Goal: Check status

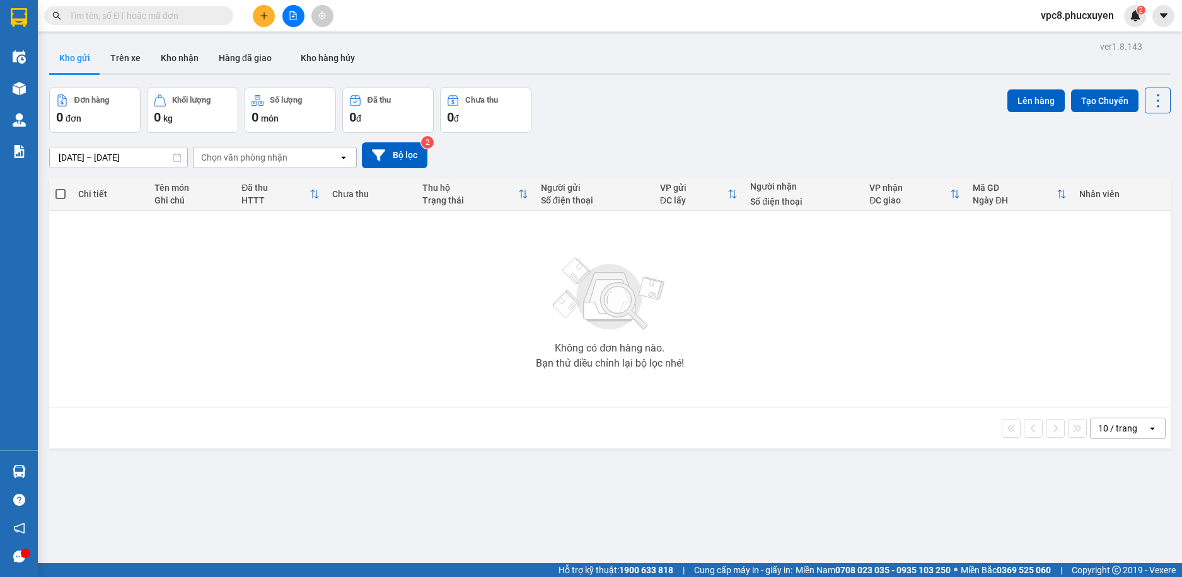
click at [175, 9] on input "text" at bounding box center [143, 16] width 149 height 14
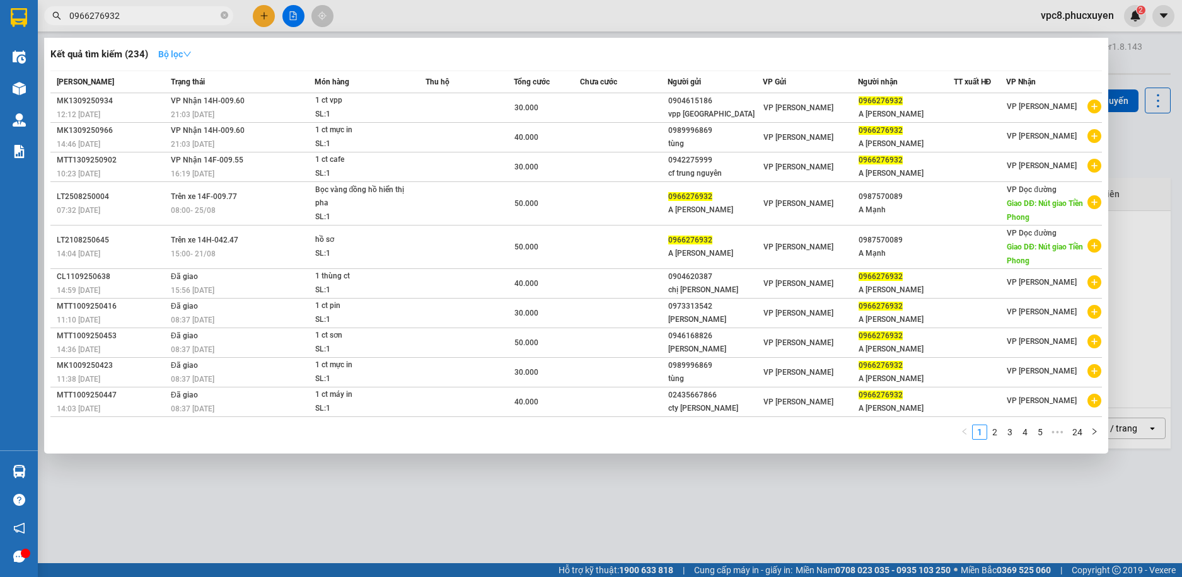
type input "0966276932"
click at [178, 53] on strong "Bộ lọc" at bounding box center [174, 54] width 33 height 10
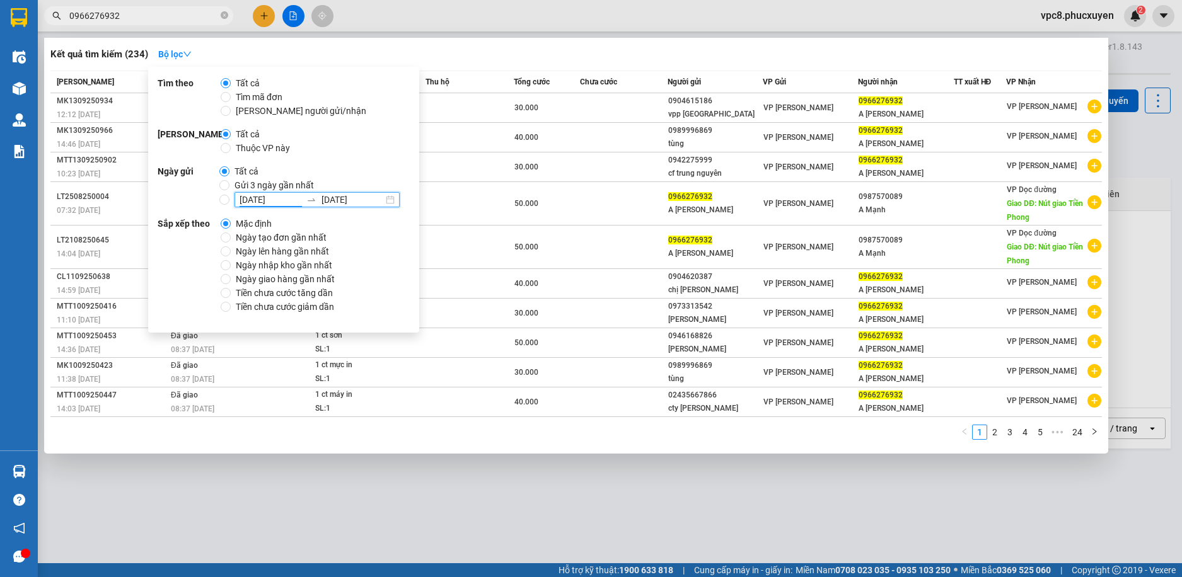
click at [255, 199] on input "[DATE]" at bounding box center [271, 200] width 62 height 14
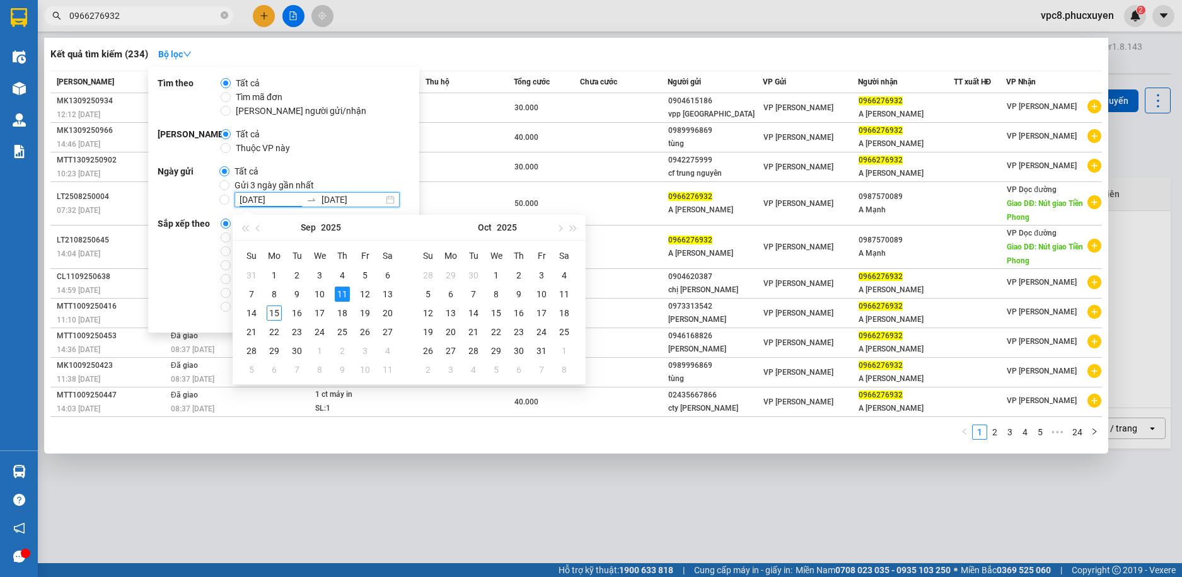
type input "[DATE]"
drag, startPoint x: 374, startPoint y: 432, endPoint x: 322, endPoint y: 361, distance: 88.4
click at [374, 430] on div "1 2 3 4 5 ••• 24" at bounding box center [576, 436] width 1052 height 23
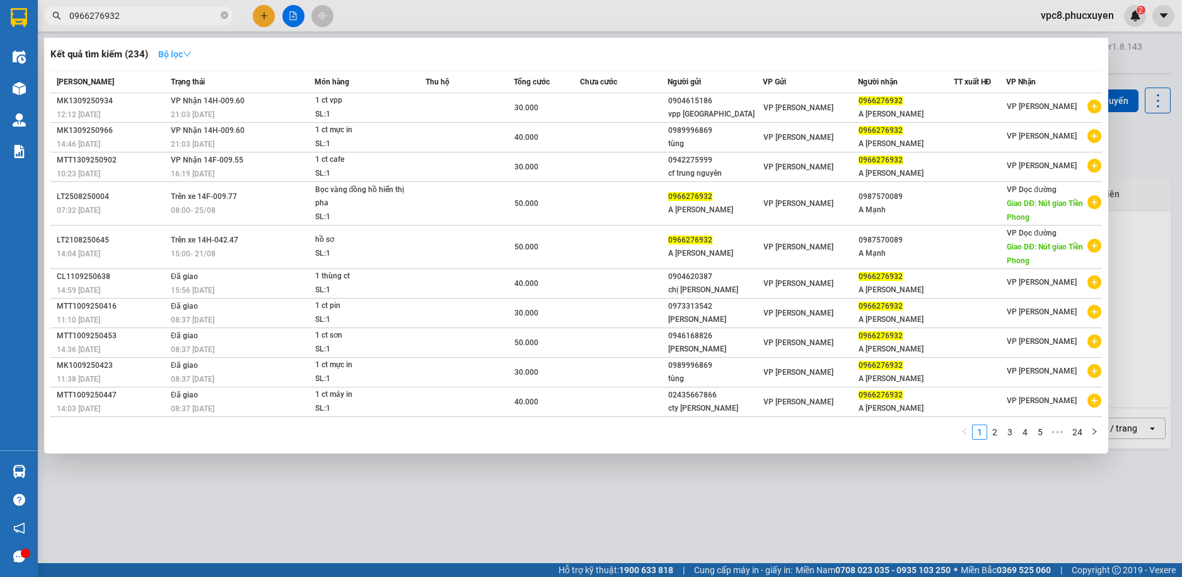
click at [189, 50] on icon "down" at bounding box center [187, 54] width 9 height 9
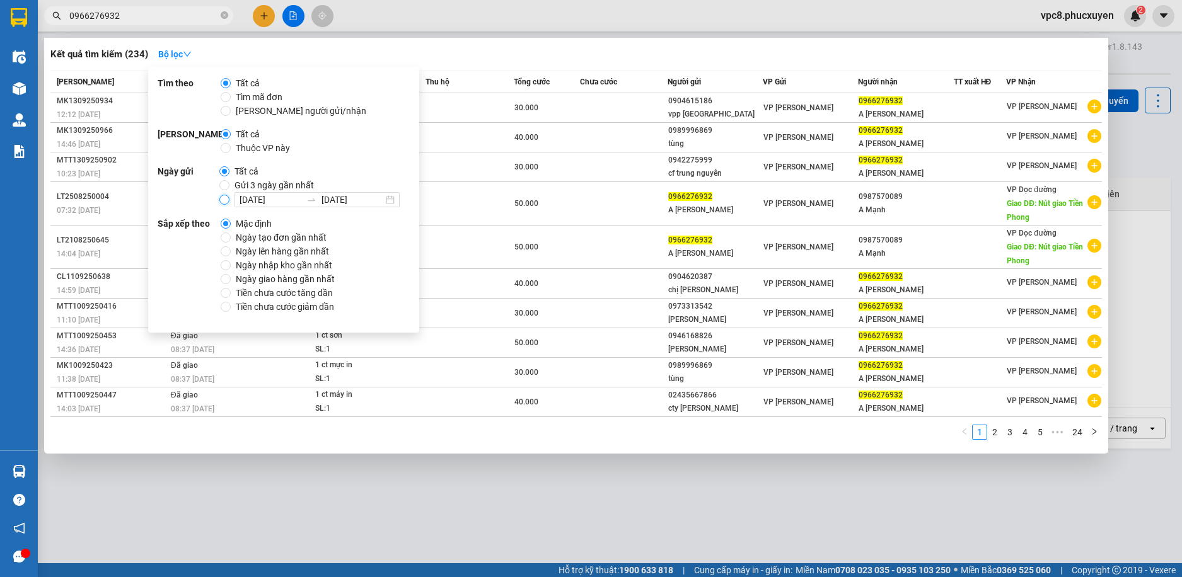
click at [221, 196] on input "11/09/2025 11/09/2025" at bounding box center [224, 200] width 10 height 10
radio input "true"
radio input "false"
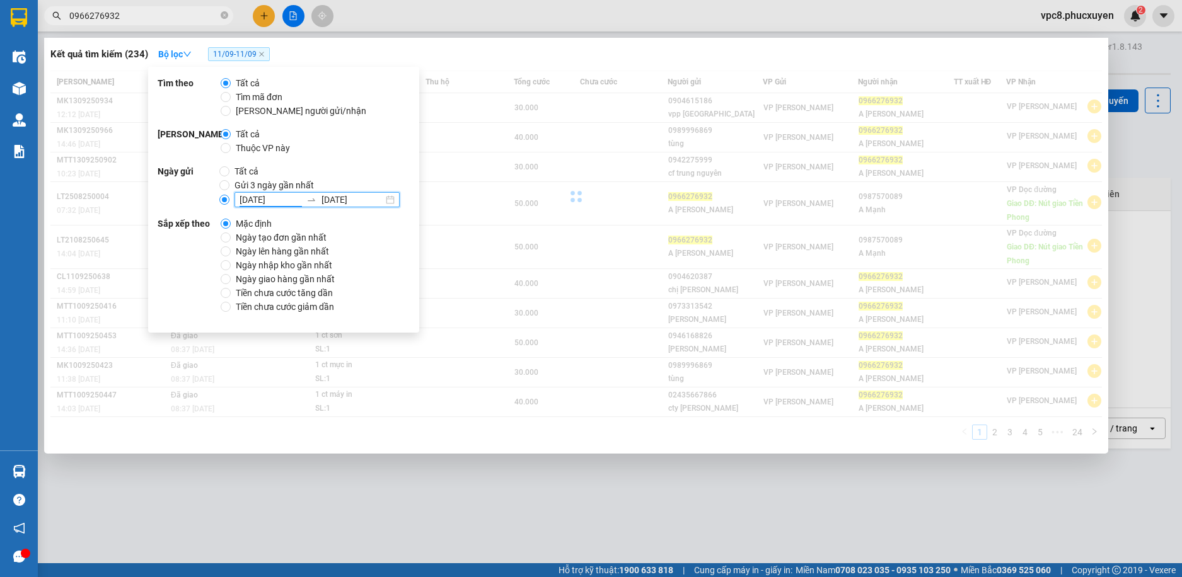
click at [254, 198] on input "[DATE]" at bounding box center [271, 200] width 62 height 14
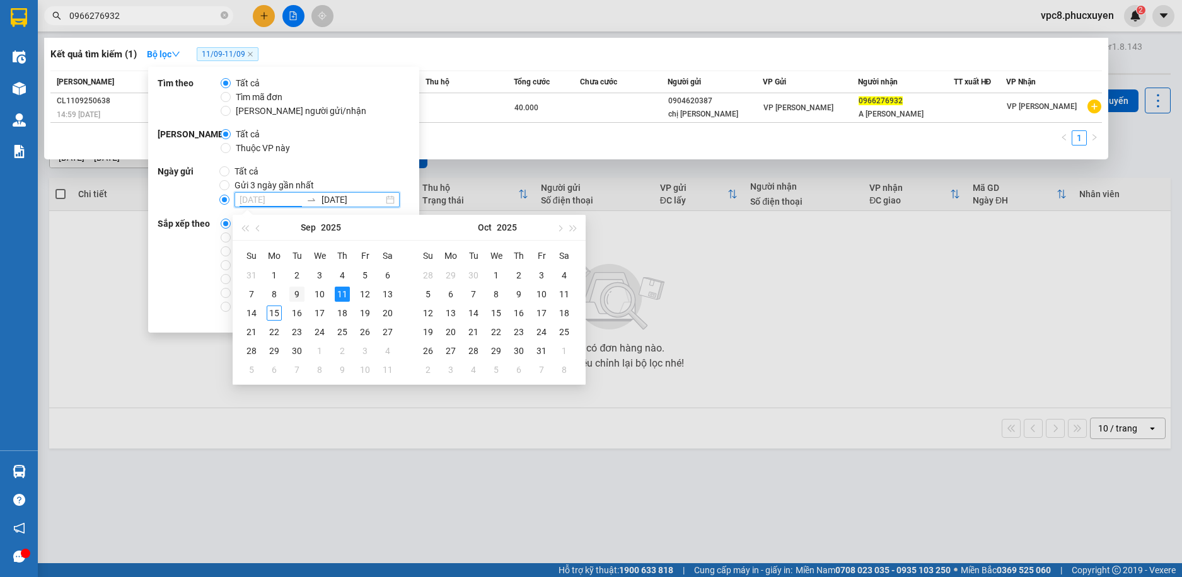
type input "[DATE]"
click at [295, 290] on div "9" at bounding box center [296, 294] width 15 height 15
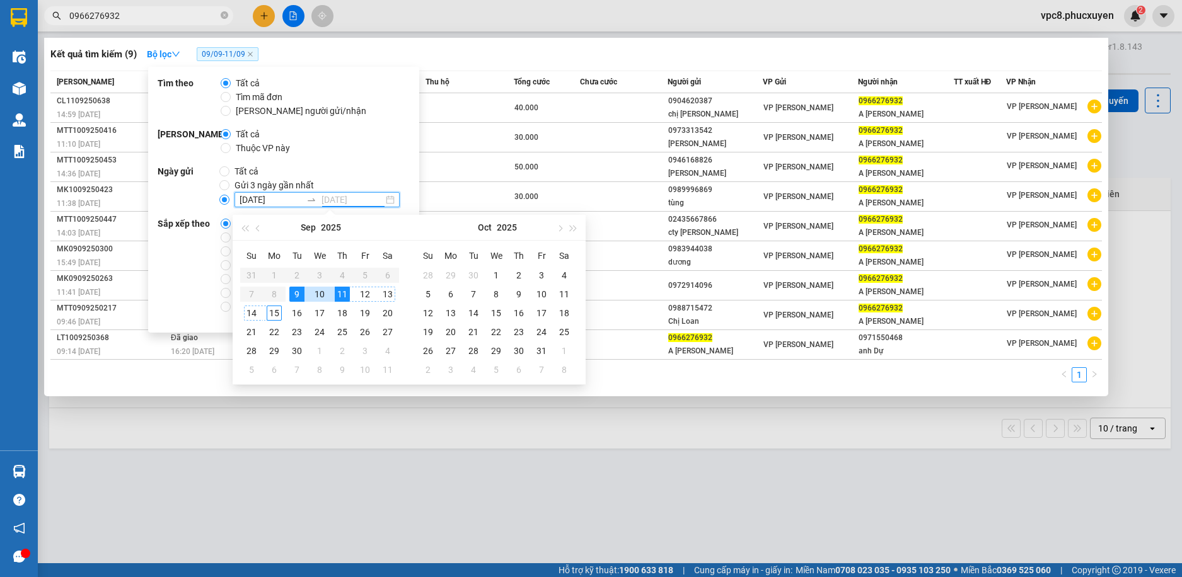
click at [270, 308] on div "15" at bounding box center [274, 313] width 15 height 15
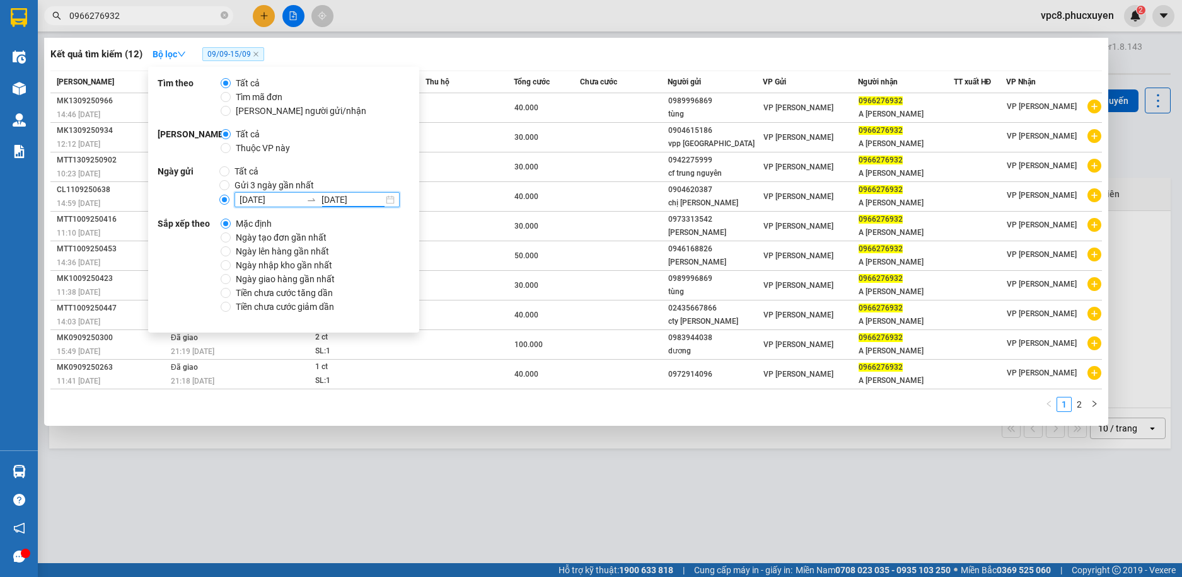
click at [330, 201] on input "[DATE]" at bounding box center [353, 200] width 62 height 14
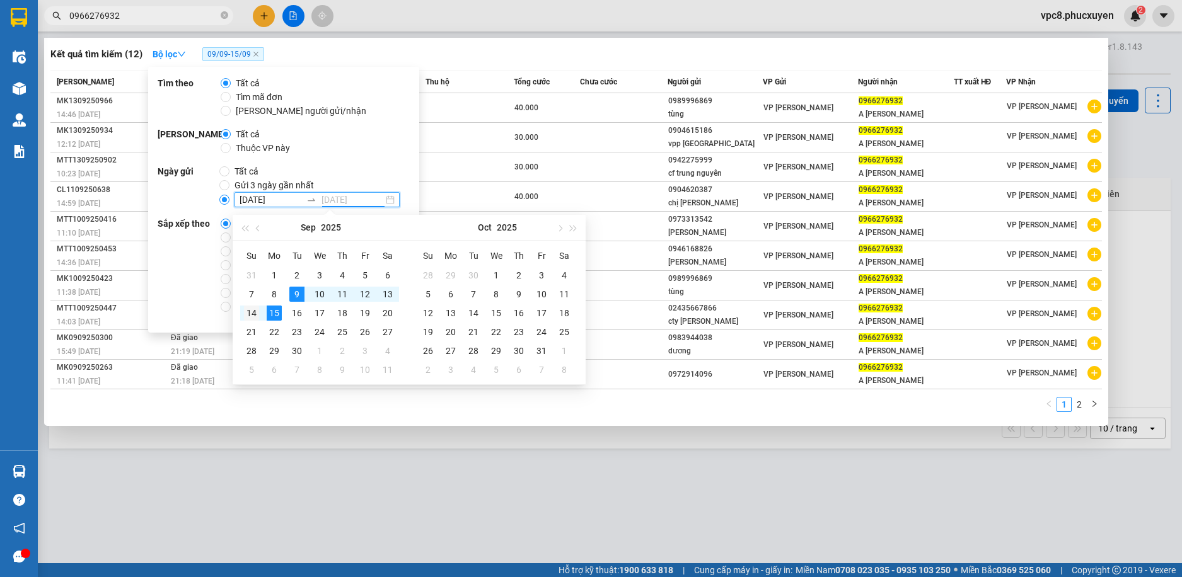
type input "14/09/2025"
click at [253, 310] on div "14" at bounding box center [251, 313] width 15 height 15
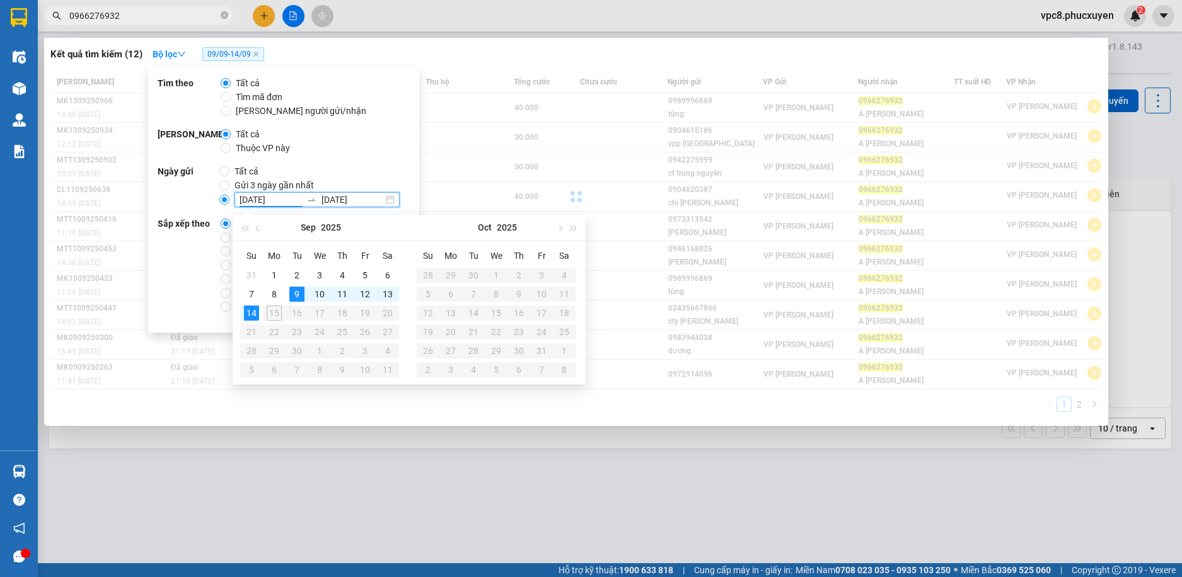
type input "[DATE]"
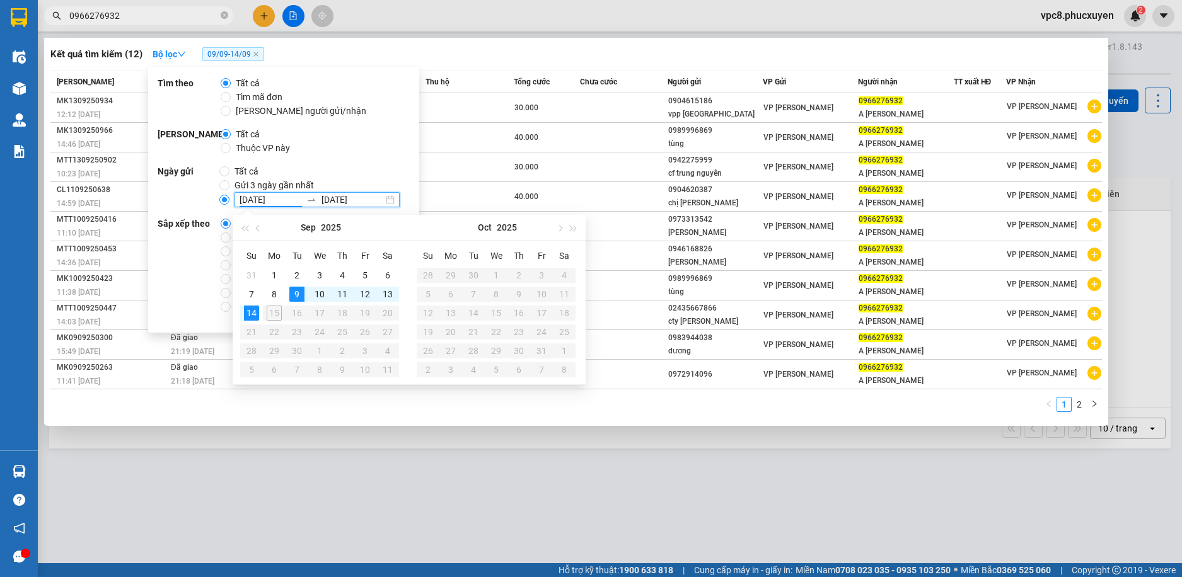
click at [391, 165] on div "Tất cả Gửi 3 ngày gần nhất 09/09/2025 14/09/2025" at bounding box center [314, 186] width 190 height 43
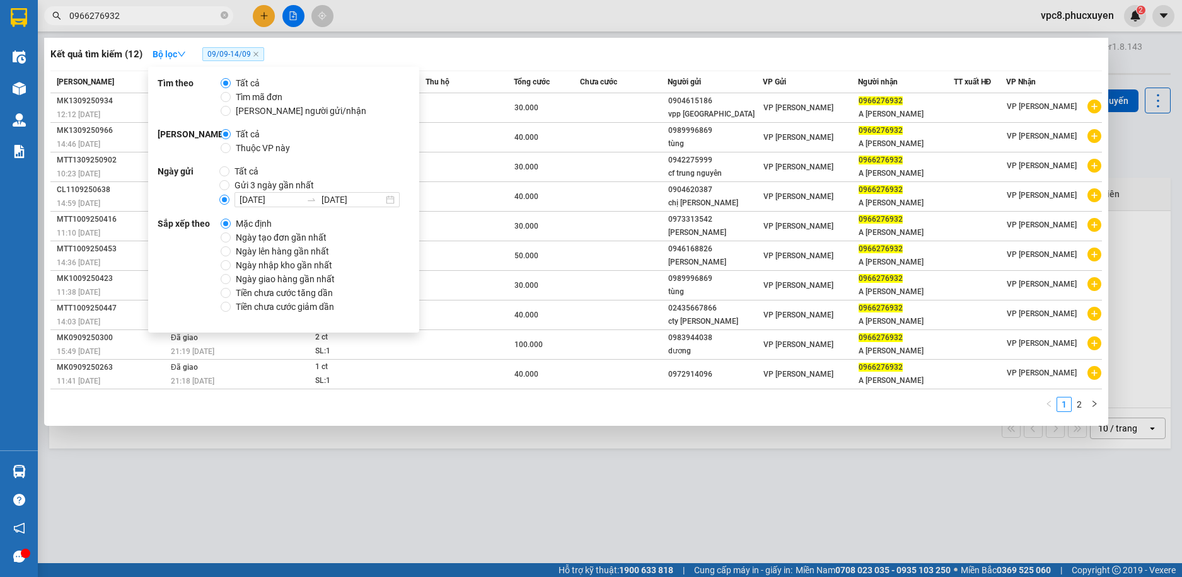
click at [504, 47] on div "Kết quả tìm kiếm ( 12 ) Bộ lọc 09/09 - 14/09" at bounding box center [576, 54] width 1052 height 20
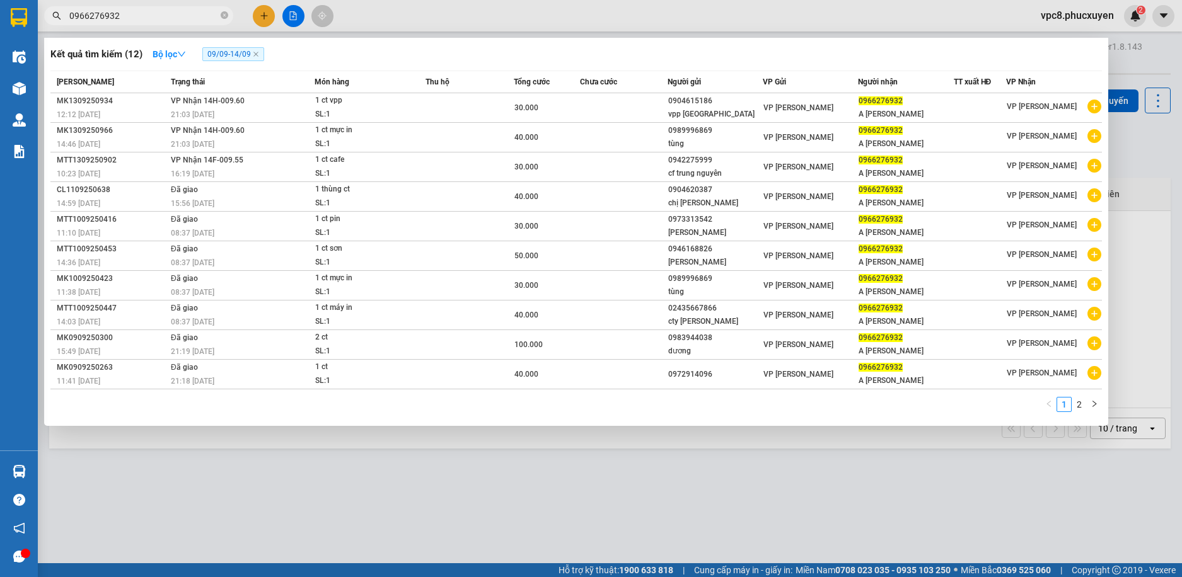
click at [226, 55] on span "09/09 - 14/09" at bounding box center [233, 54] width 62 height 14
click at [240, 54] on span "09/09 - 14/09" at bounding box center [233, 54] width 62 height 14
click at [176, 55] on strong "Bộ lọc" at bounding box center [169, 54] width 33 height 10
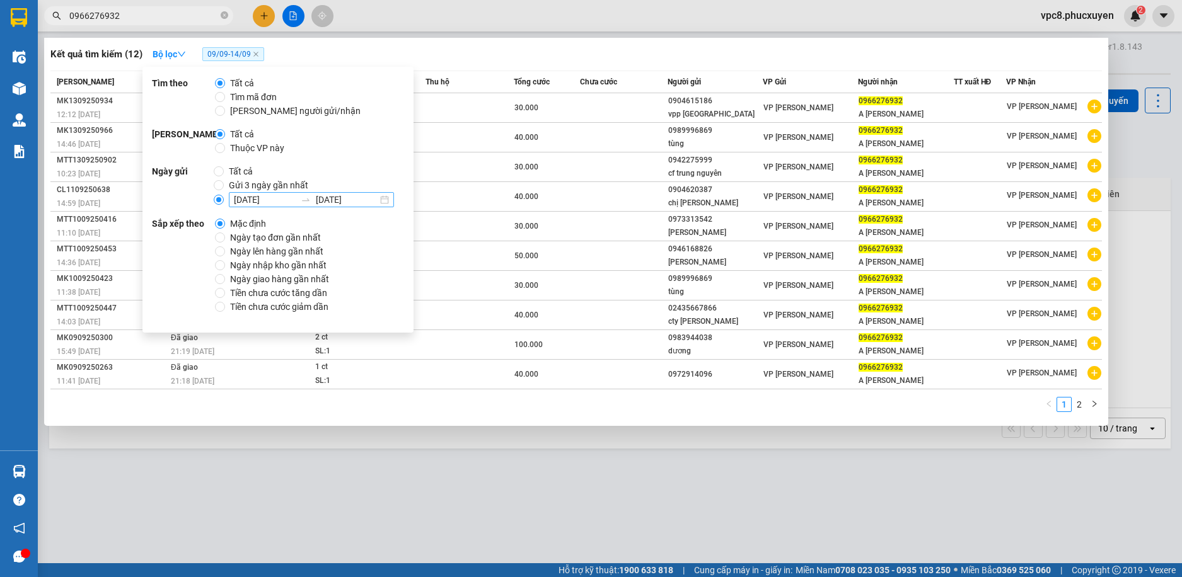
click at [322, 197] on input "14/09/2025" at bounding box center [347, 200] width 62 height 14
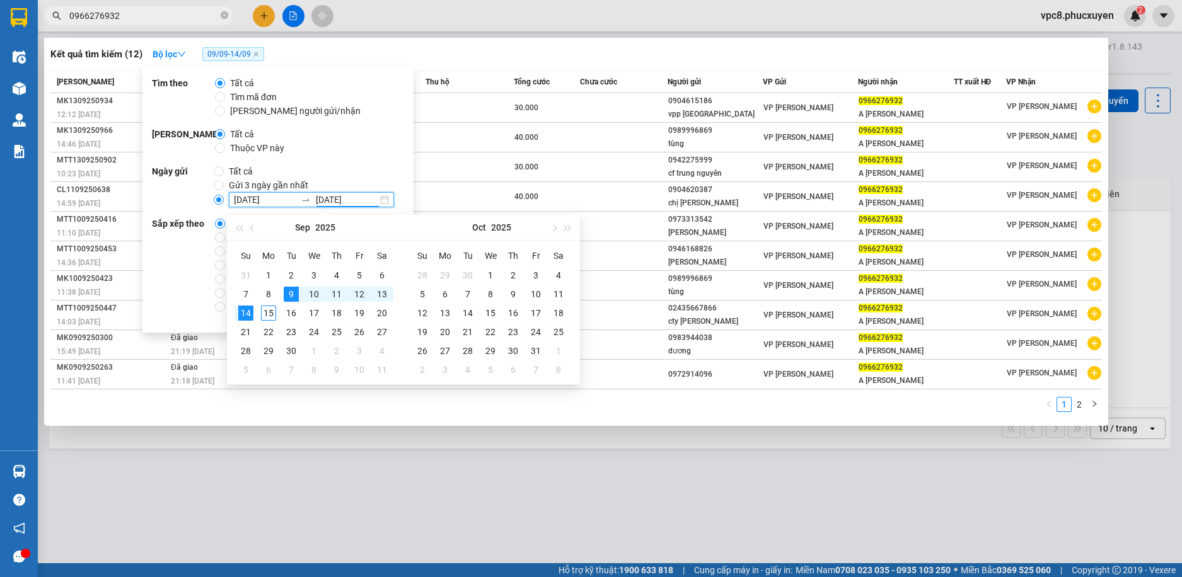
click at [326, 200] on input "14/09/2025" at bounding box center [347, 200] width 62 height 14
type input "13/09/2025"
click at [383, 293] on div "13" at bounding box center [381, 294] width 15 height 15
type input "[DATE]"
click at [501, 55] on div "Kết quả tìm kiếm ( 12 ) Bộ lọc 09/09 - 13/09" at bounding box center [576, 54] width 1052 height 20
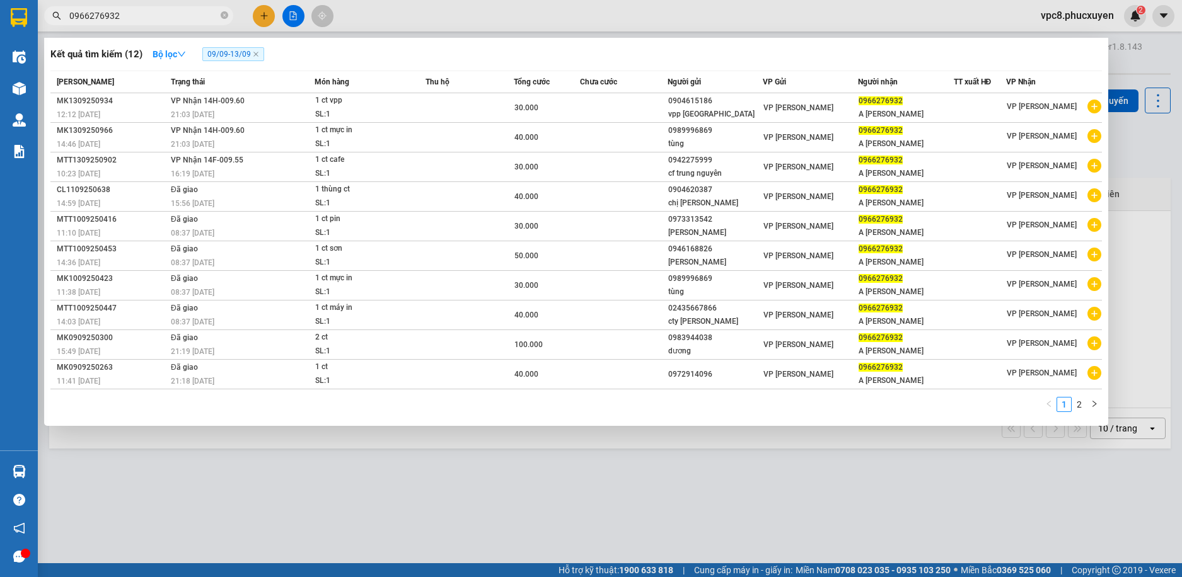
click at [296, 402] on div "1 2" at bounding box center [576, 408] width 1052 height 23
click at [390, 407] on div "1 2" at bounding box center [576, 408] width 1052 height 23
click at [227, 53] on span "09/09 - 13/09" at bounding box center [233, 54] width 62 height 14
click at [170, 54] on strong "Bộ lọc" at bounding box center [169, 54] width 33 height 10
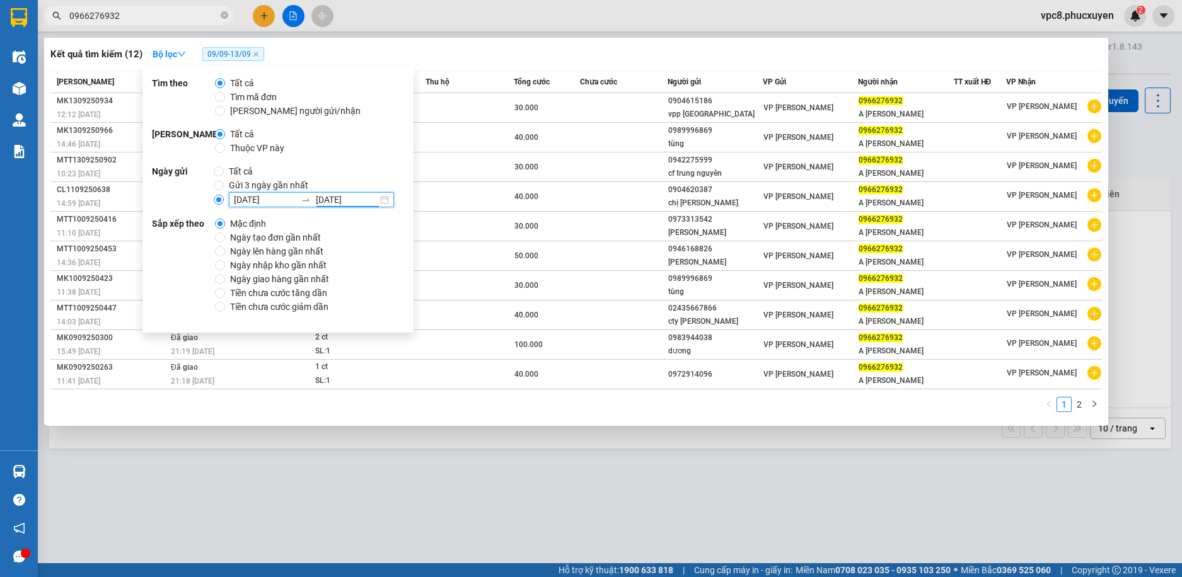
click at [320, 197] on input "13/09/2025" at bounding box center [347, 200] width 62 height 14
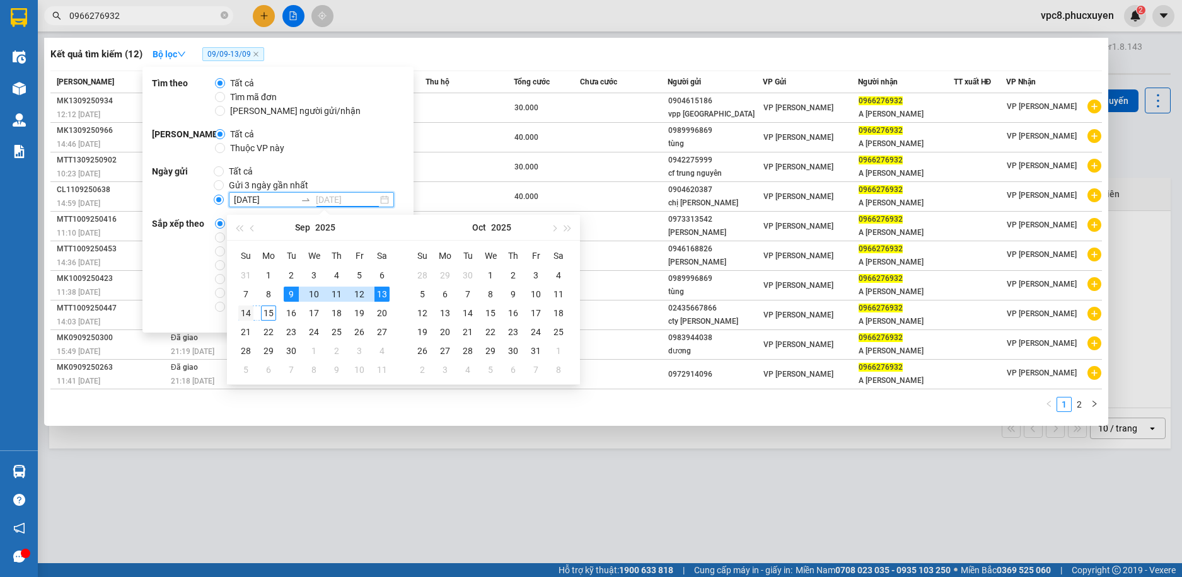
type input "14/09/2025"
click at [248, 315] on div "14" at bounding box center [245, 313] width 15 height 15
click at [526, 32] on div at bounding box center [591, 288] width 1182 height 577
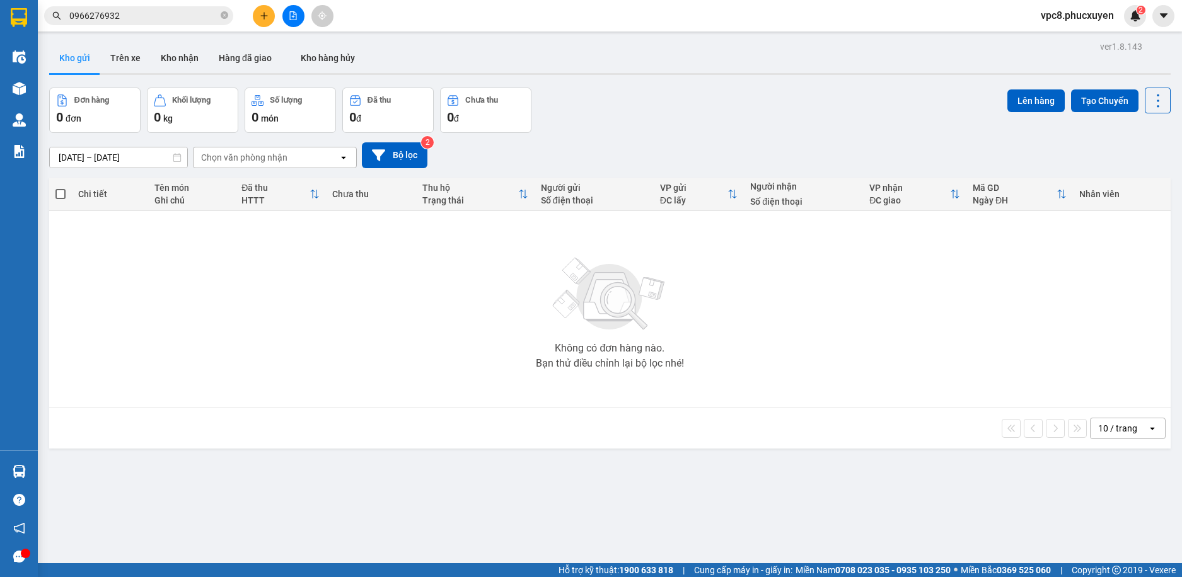
click at [183, 25] on span "0966276932" at bounding box center [138, 15] width 189 height 19
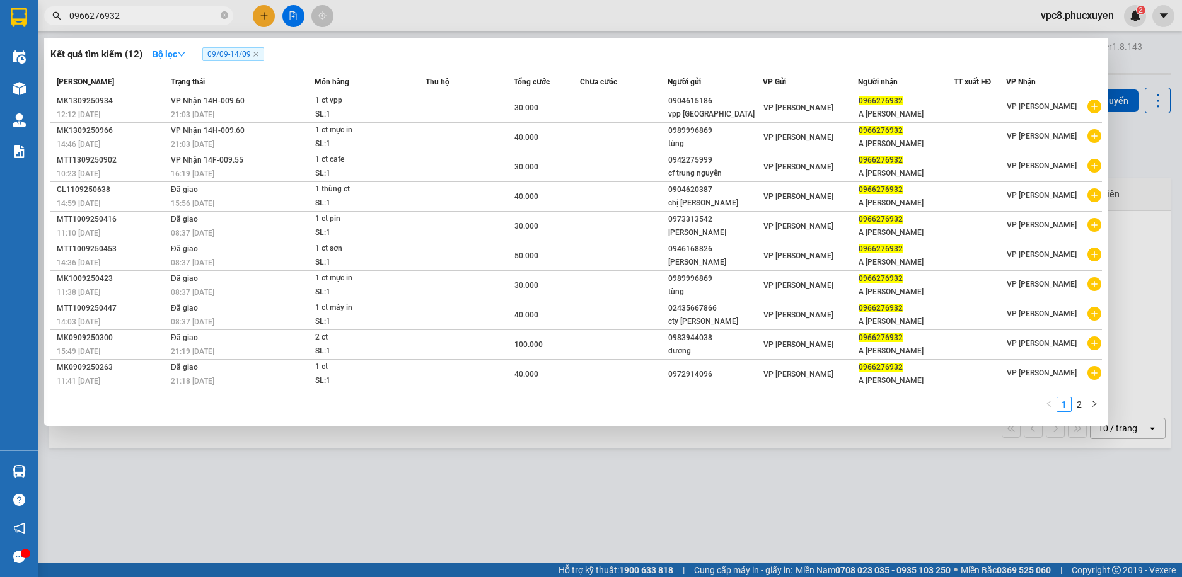
click at [219, 51] on span "09/09 - 14/09" at bounding box center [233, 54] width 62 height 14
click at [230, 53] on span "09/09 - 14/09" at bounding box center [233, 54] width 62 height 14
click at [176, 52] on strong "Bộ lọc" at bounding box center [169, 54] width 33 height 10
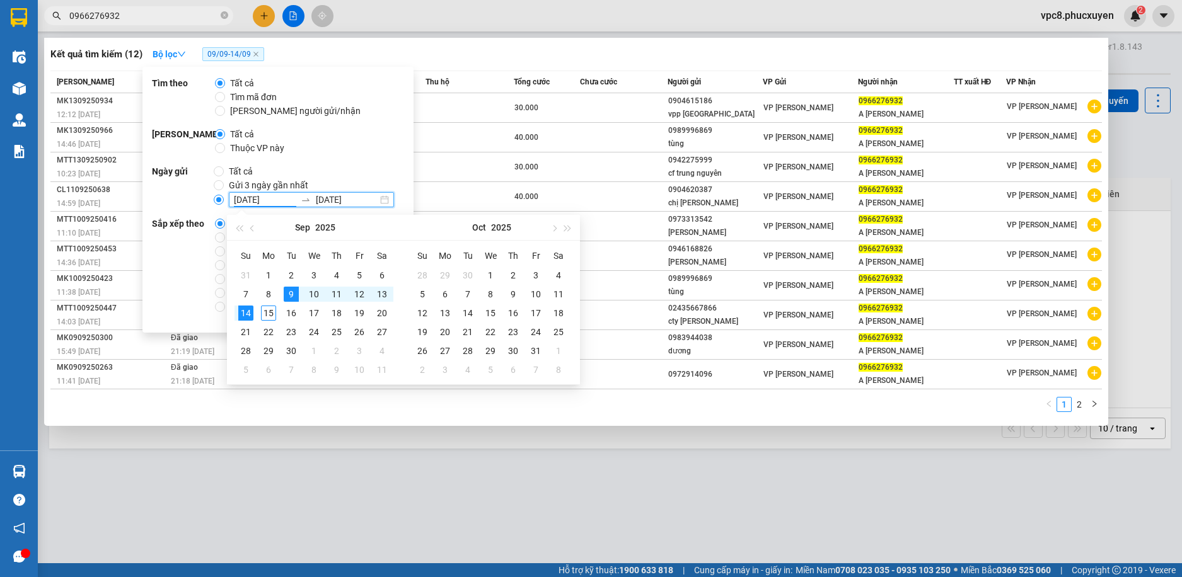
click at [237, 200] on input "[DATE]" at bounding box center [265, 200] width 62 height 14
click at [310, 294] on div "10" at bounding box center [313, 294] width 15 height 15
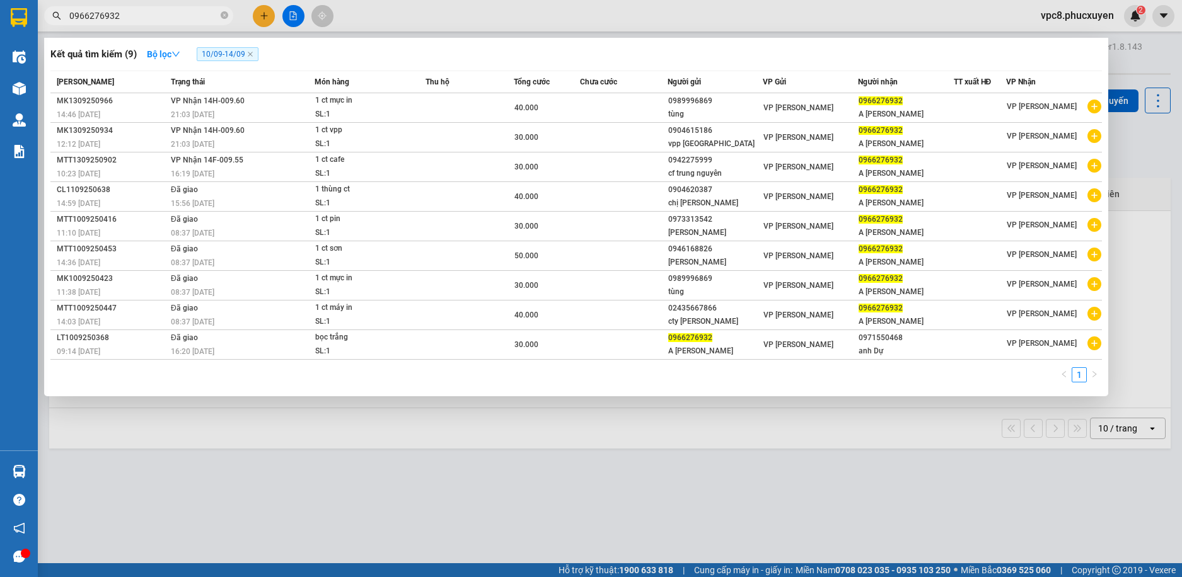
click at [491, 45] on div "Kết quả tìm kiếm ( 9 ) Bộ lọc 10/09 - 14/09" at bounding box center [576, 54] width 1052 height 20
click at [228, 54] on span "10/09 - 14/09" at bounding box center [228, 54] width 62 height 14
click at [216, 51] on span "10/09 - 14/09" at bounding box center [228, 54] width 62 height 14
click at [176, 50] on icon "down" at bounding box center [175, 54] width 9 height 9
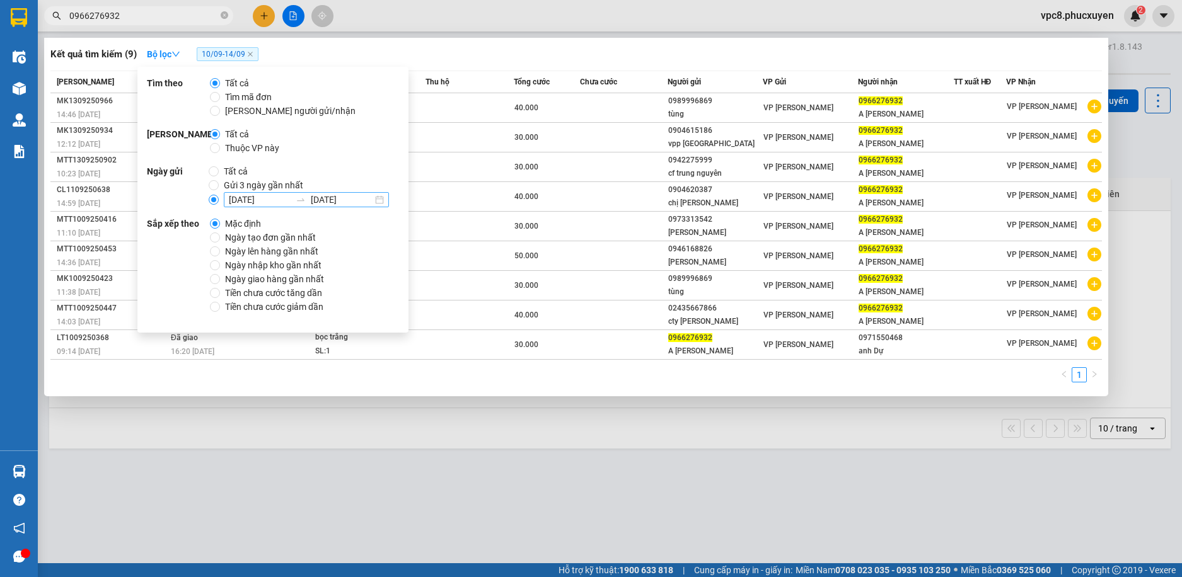
click at [231, 195] on input "[DATE]" at bounding box center [260, 200] width 62 height 14
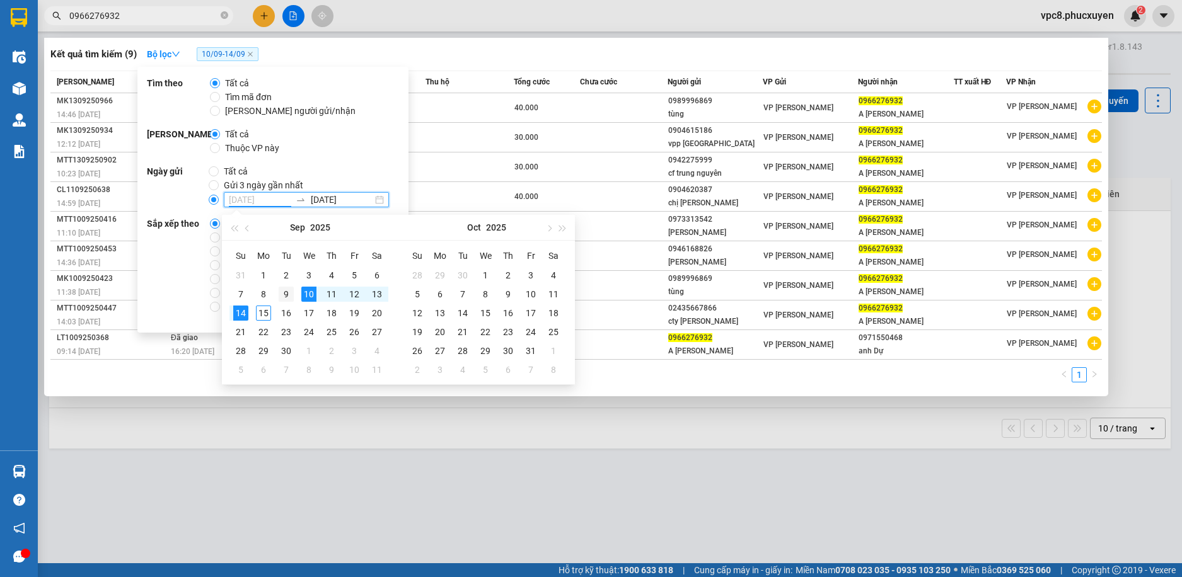
type input "[DATE]"
click at [286, 296] on div "9" at bounding box center [286, 294] width 15 height 15
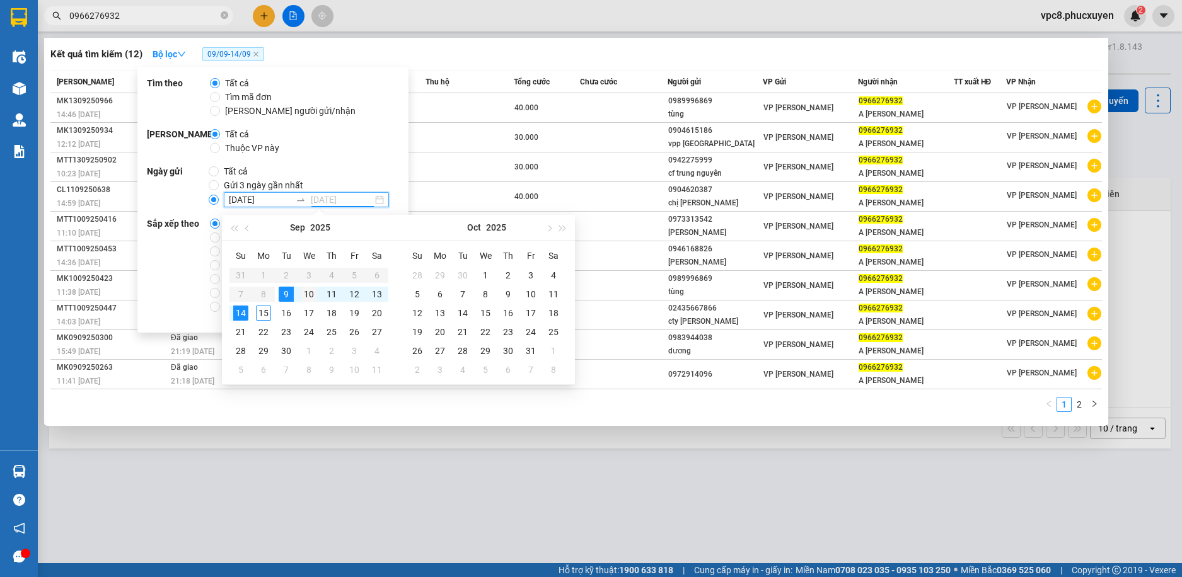
type input "[DATE]"
click at [303, 289] on div "10" at bounding box center [308, 294] width 15 height 15
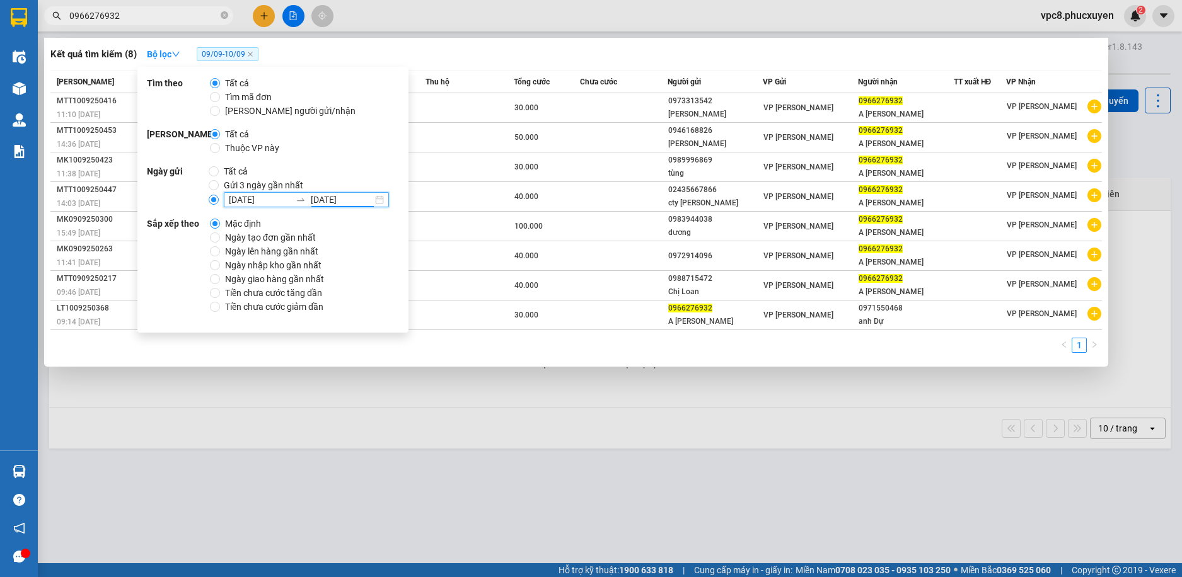
click at [523, 18] on div at bounding box center [591, 288] width 1182 height 577
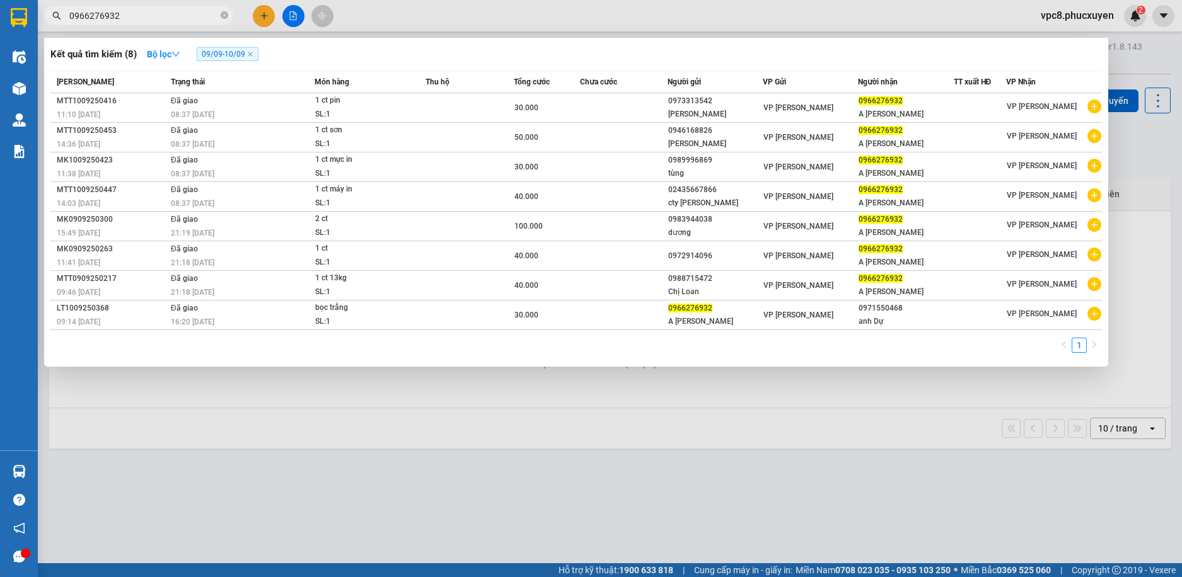
click at [190, 21] on input "0966276932" at bounding box center [143, 16] width 149 height 14
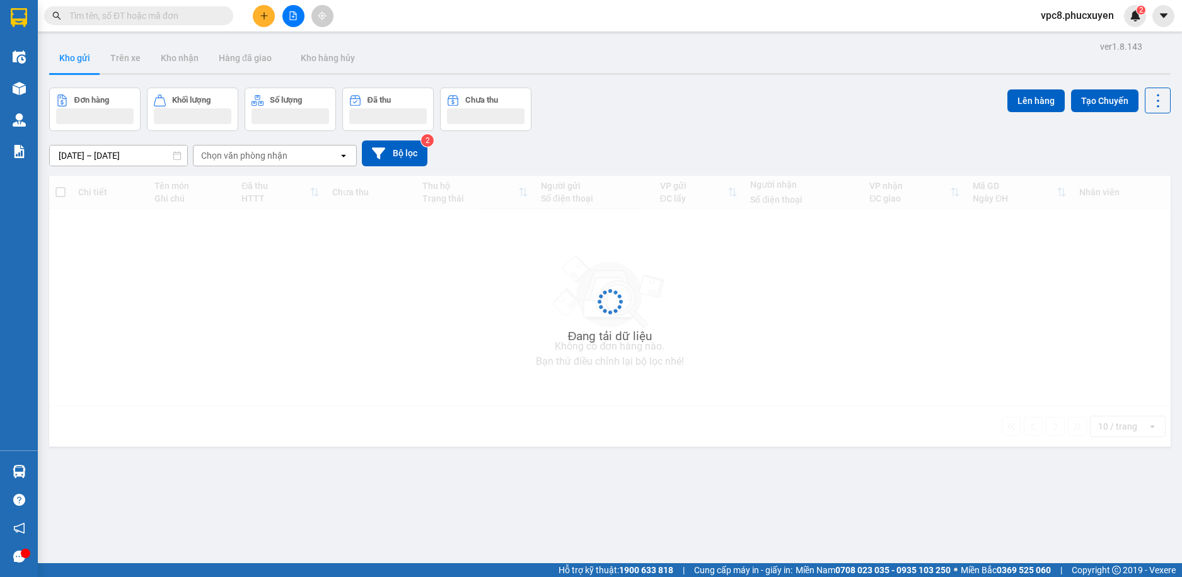
click at [136, 18] on input "text" at bounding box center [143, 16] width 149 height 14
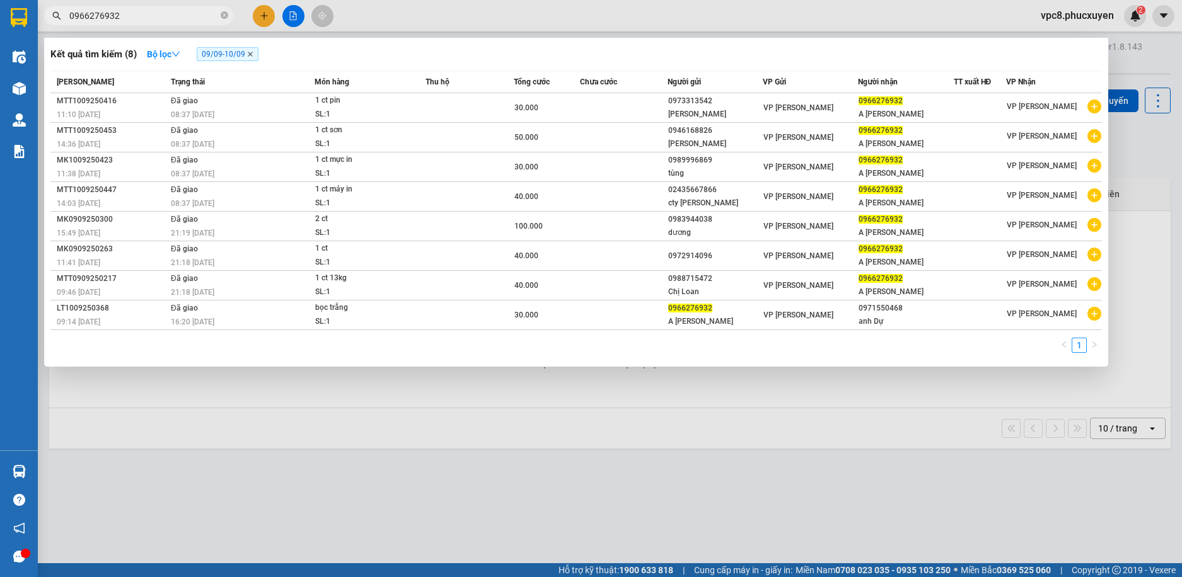
type input "0966276932"
click at [252, 54] on icon "close" at bounding box center [250, 54] width 5 height 5
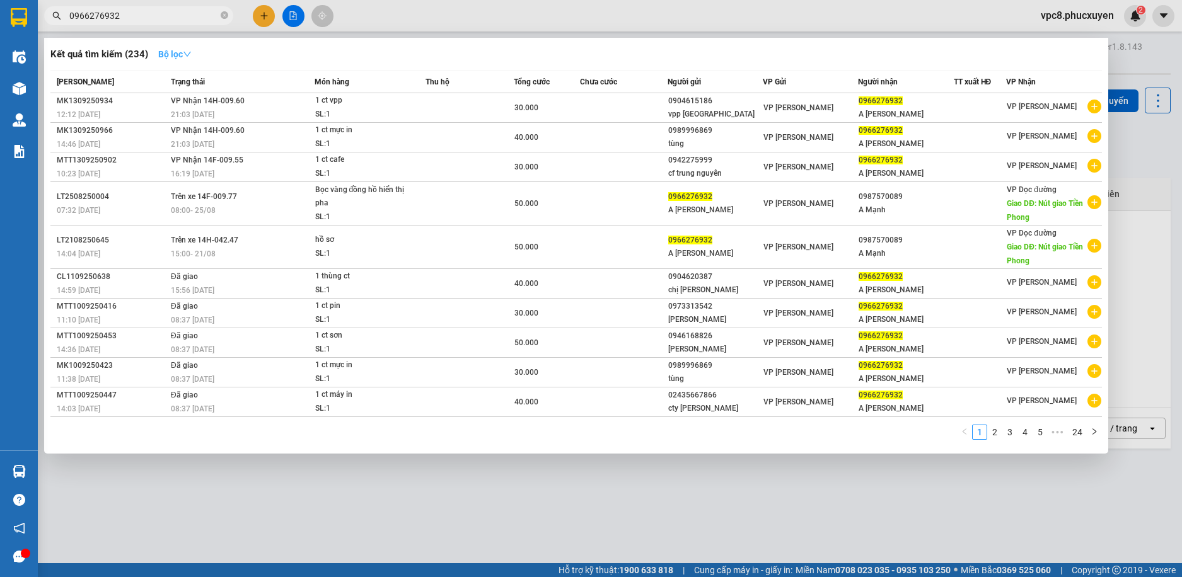
click at [184, 57] on strong "Bộ lọc" at bounding box center [174, 54] width 33 height 10
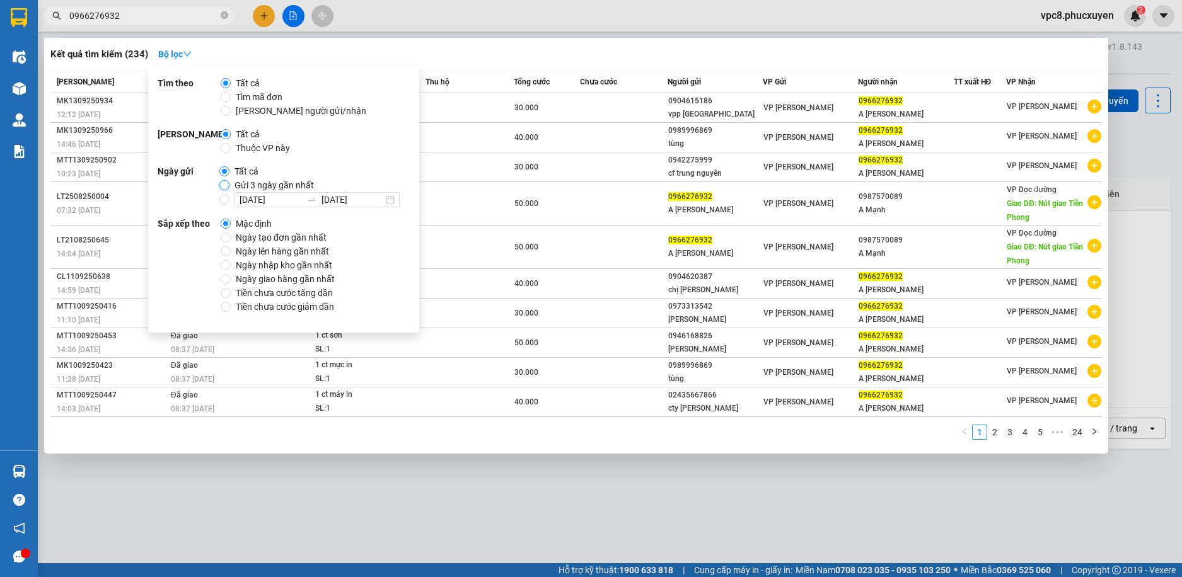
click at [223, 187] on input "Gửi 3 ngày gần nhất" at bounding box center [224, 185] width 10 height 10
radio input "true"
radio input "false"
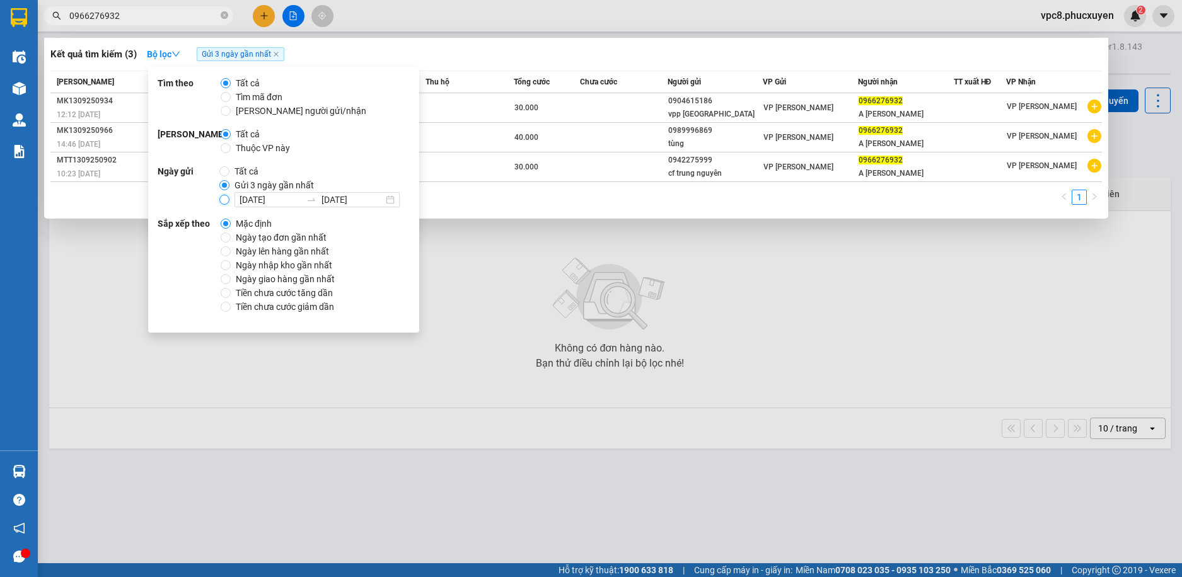
click at [221, 199] on input "[DATE] [DATE]" at bounding box center [224, 200] width 10 height 10
radio input "true"
radio input "false"
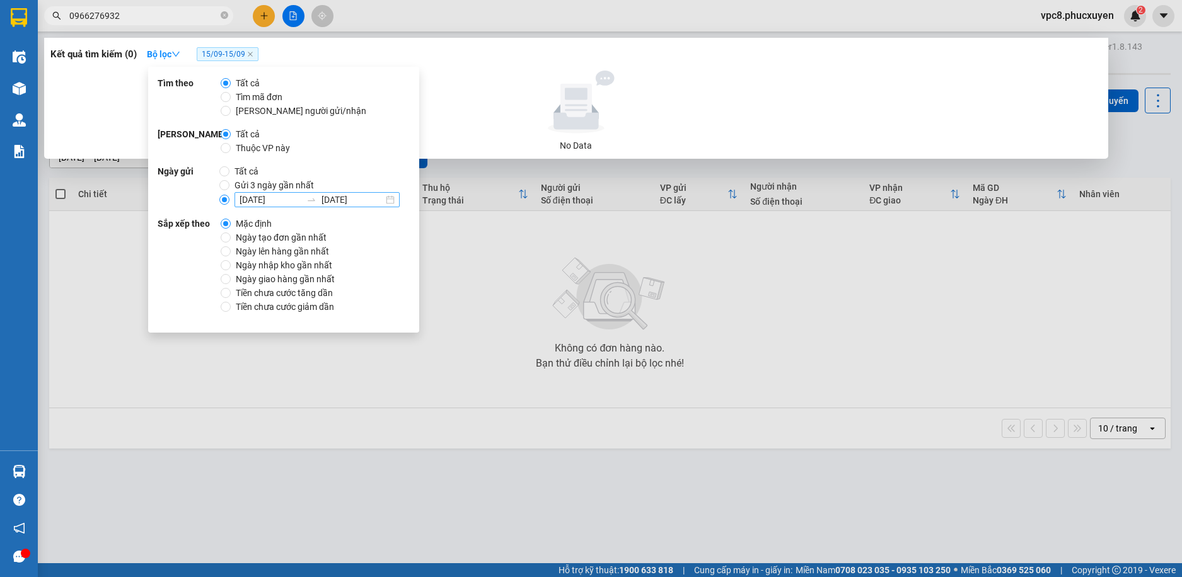
click at [266, 202] on input "[DATE]" at bounding box center [271, 200] width 62 height 14
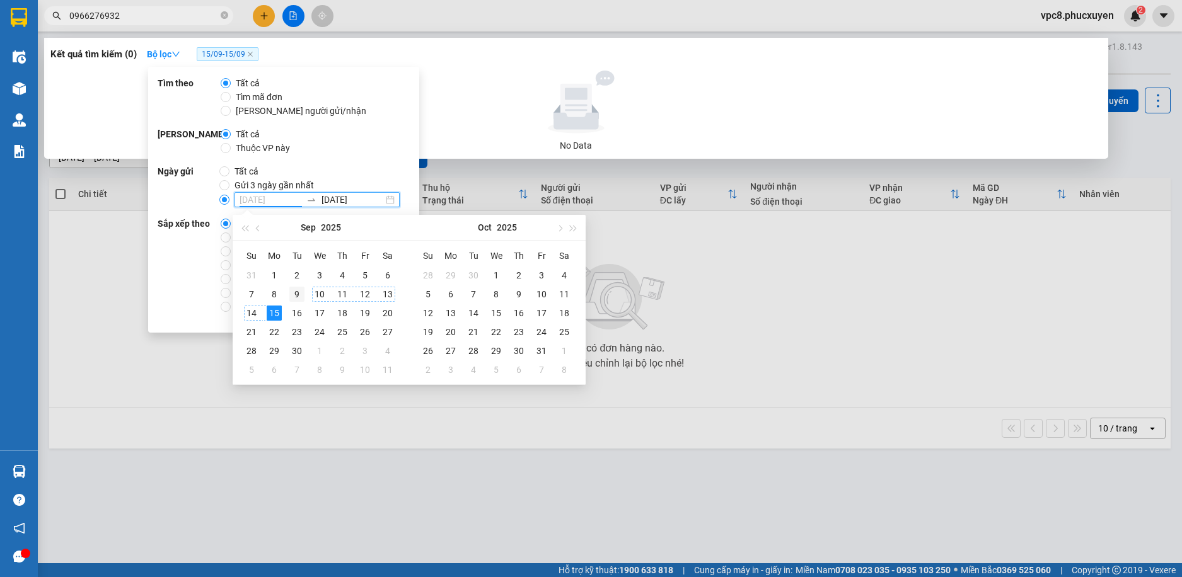
type input "[DATE]"
click at [301, 292] on div "9" at bounding box center [296, 294] width 15 height 15
type input "[DATE]"
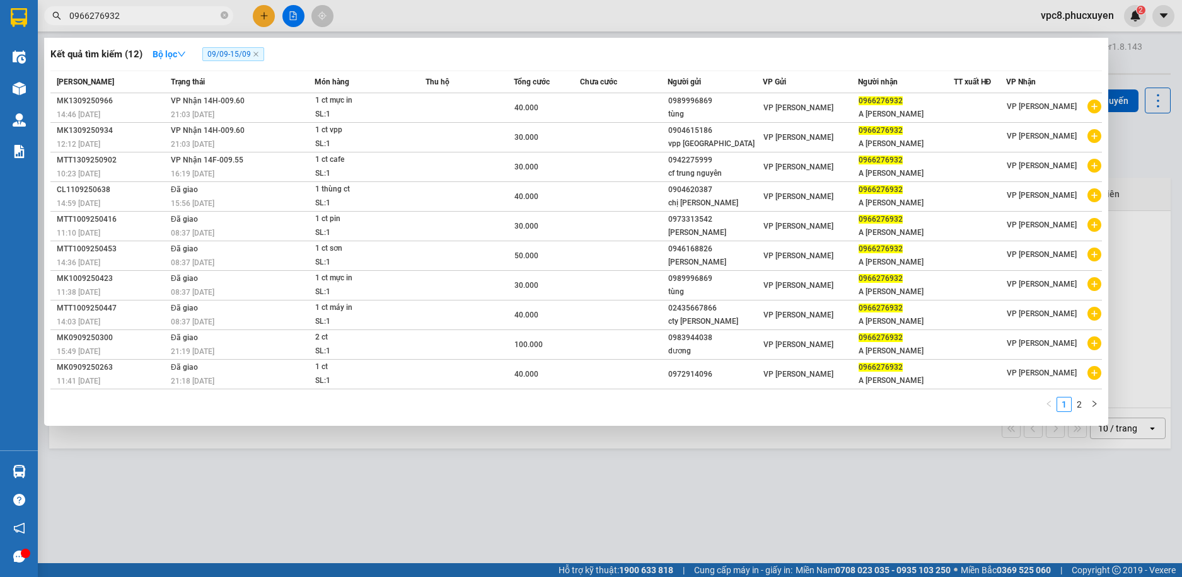
click at [440, 43] on div "Kết quả tìm kiếm ( 12 ) Bộ lọc 09/09 - 15/09 Mã ĐH Trạng thái Món hàng Thu hộ T…" at bounding box center [576, 232] width 1064 height 388
click at [238, 55] on span "09/09 - 15/09" at bounding box center [233, 54] width 62 height 14
click at [252, 54] on span "09/09 - 15/09" at bounding box center [233, 54] width 62 height 14
click at [257, 53] on icon "close" at bounding box center [256, 54] width 6 height 6
radio input "true"
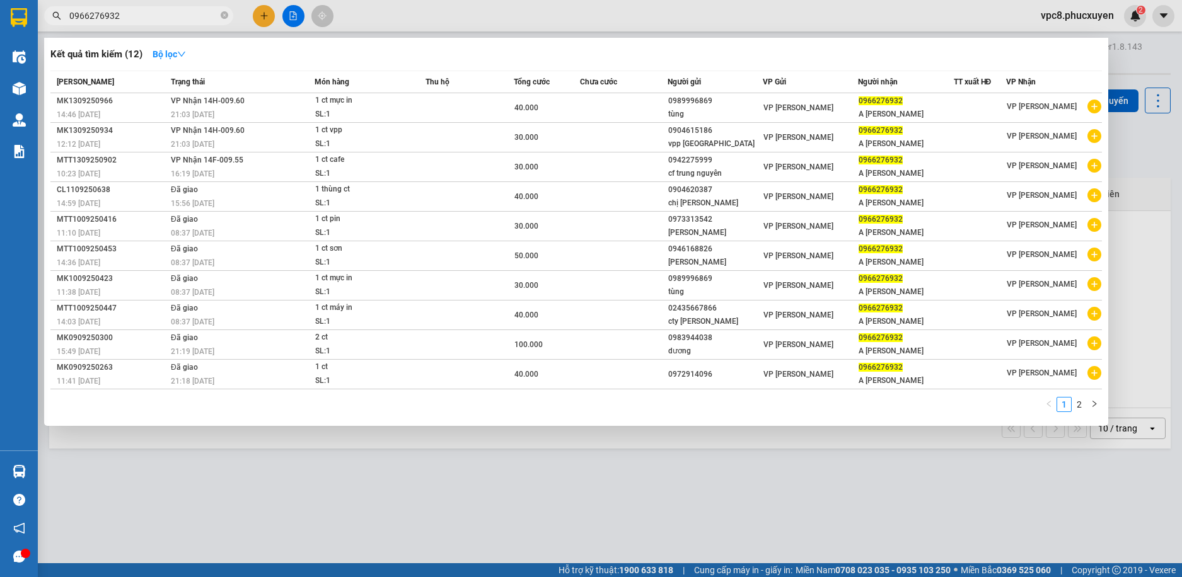
radio input "false"
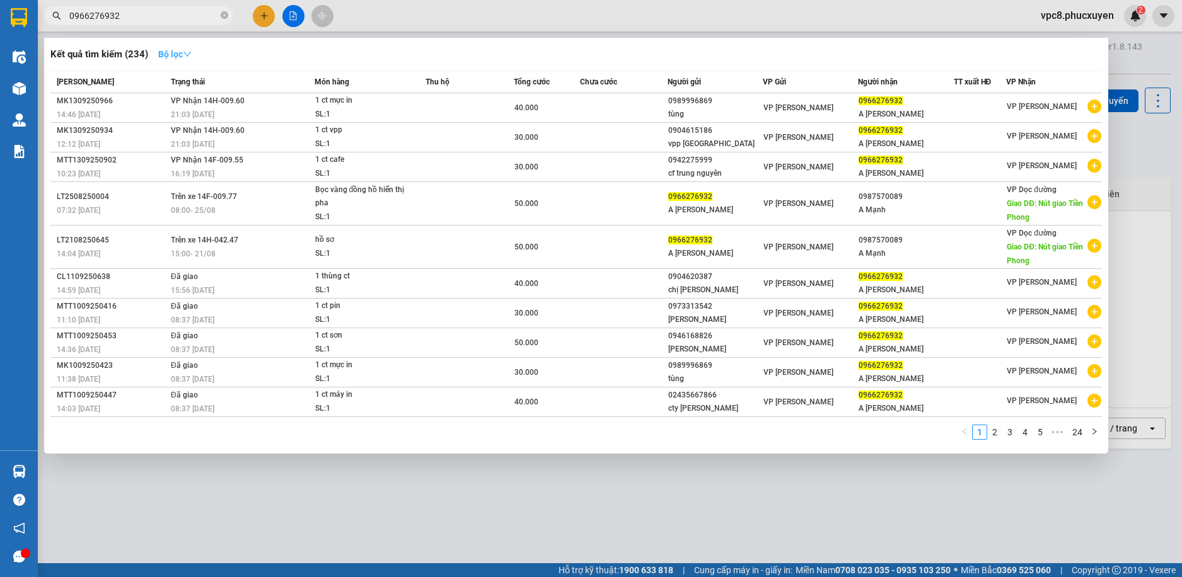
click at [186, 50] on icon "down" at bounding box center [187, 54] width 9 height 9
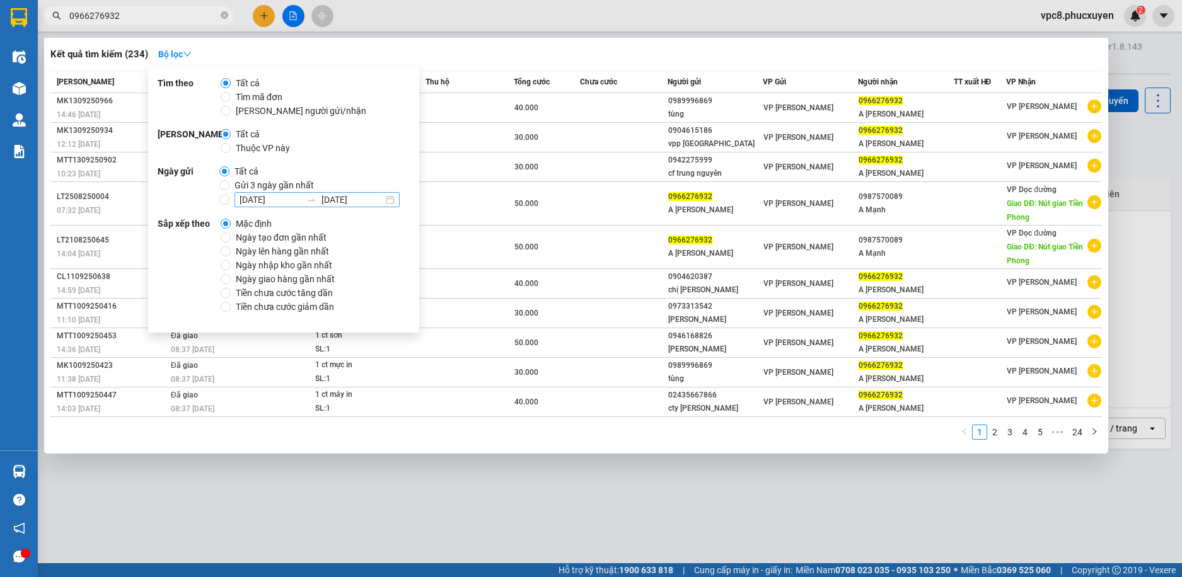
click at [257, 201] on input "[DATE]" at bounding box center [271, 200] width 62 height 14
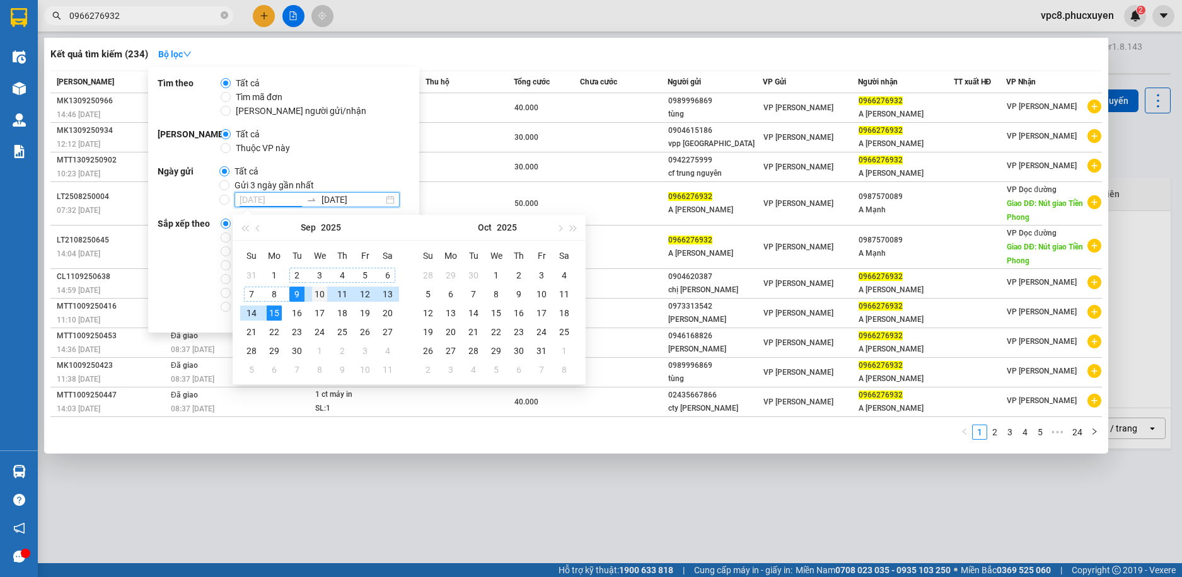
type input "[DATE]"
click at [322, 293] on div "10" at bounding box center [319, 294] width 15 height 15
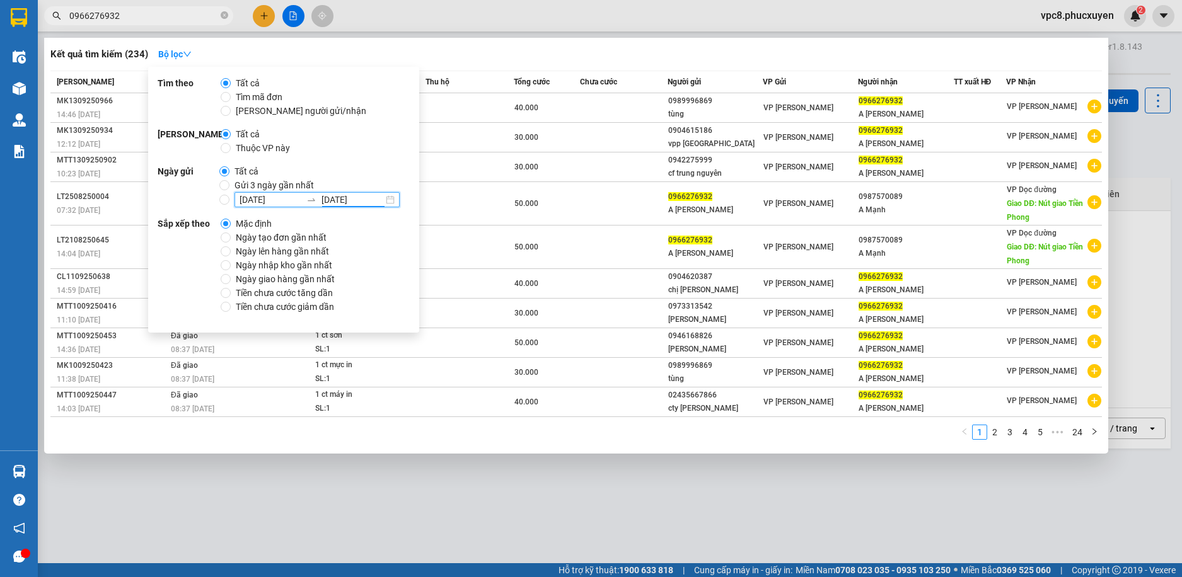
click at [490, 50] on div "Kết quả tìm kiếm ( 234 ) Bộ lọc" at bounding box center [576, 54] width 1052 height 20
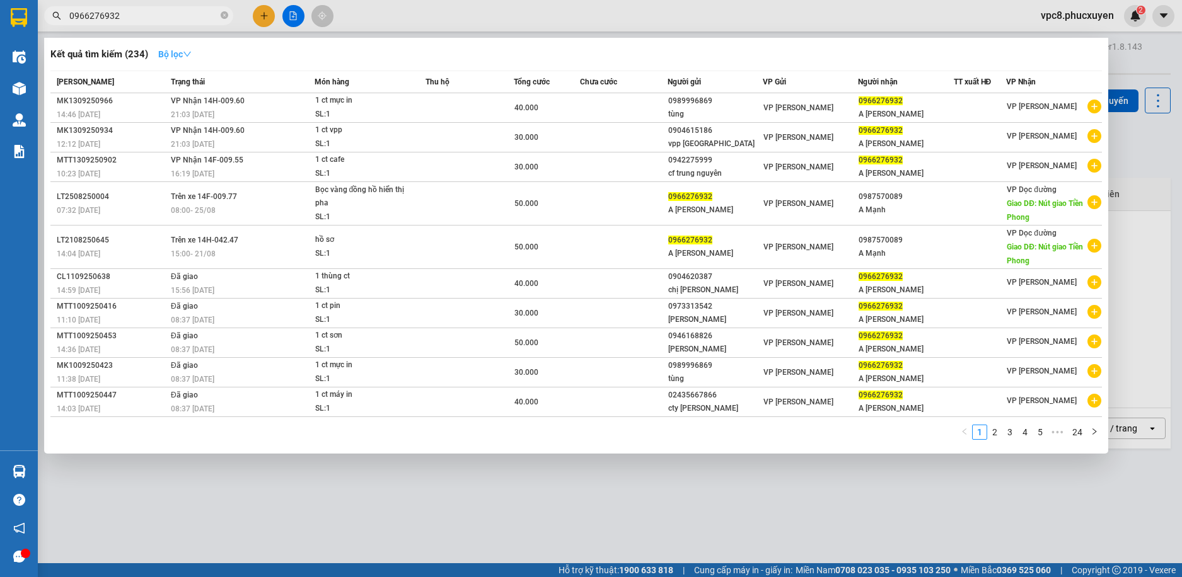
click at [190, 52] on icon "down" at bounding box center [187, 54] width 9 height 9
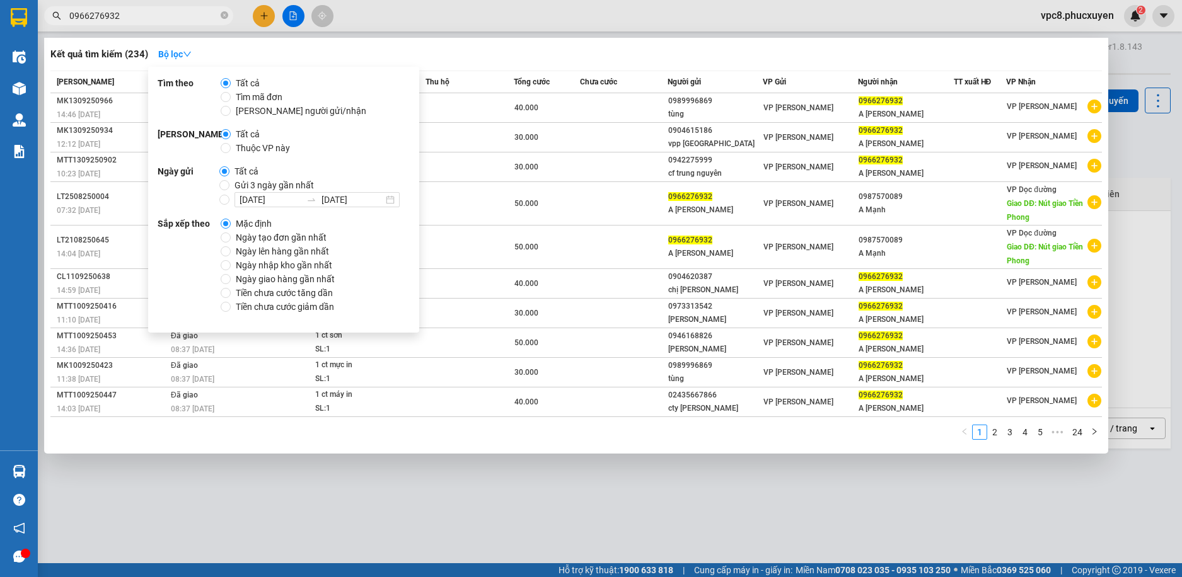
click at [223, 206] on label "[DATE] [DATE]" at bounding box center [311, 199] width 185 height 15
click at [223, 205] on input "[DATE] [DATE]" at bounding box center [224, 200] width 10 height 10
radio input "true"
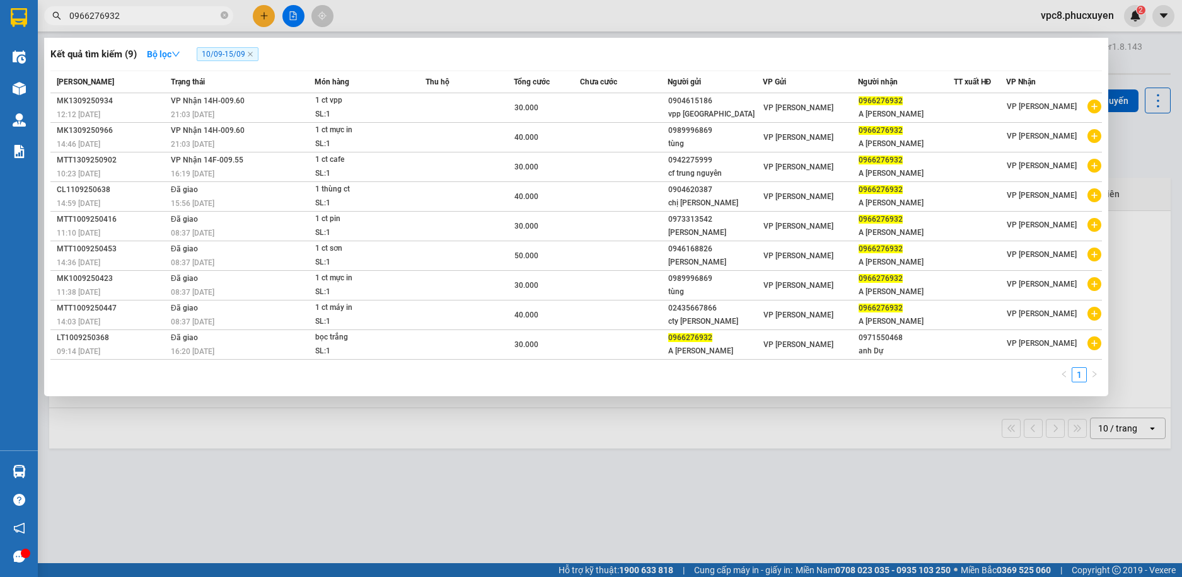
click at [456, 44] on div "Kết quả tìm kiếm ( 9 ) Bộ lọc 10/09 - 15/09" at bounding box center [576, 54] width 1052 height 20
click at [225, 57] on span "10/09 - 15/09" at bounding box center [228, 54] width 62 height 14
click at [245, 49] on span "10/09 - 15/09" at bounding box center [228, 54] width 62 height 14
click at [253, 57] on icon "close" at bounding box center [250, 54] width 6 height 6
radio input "true"
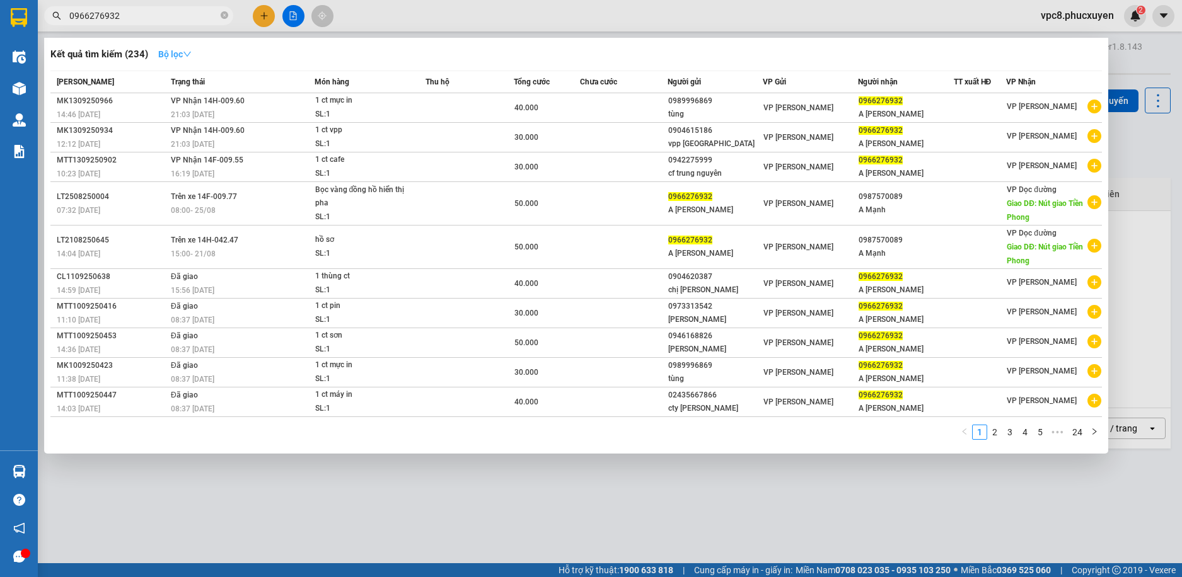
click at [187, 56] on icon "down" at bounding box center [187, 54] width 9 height 9
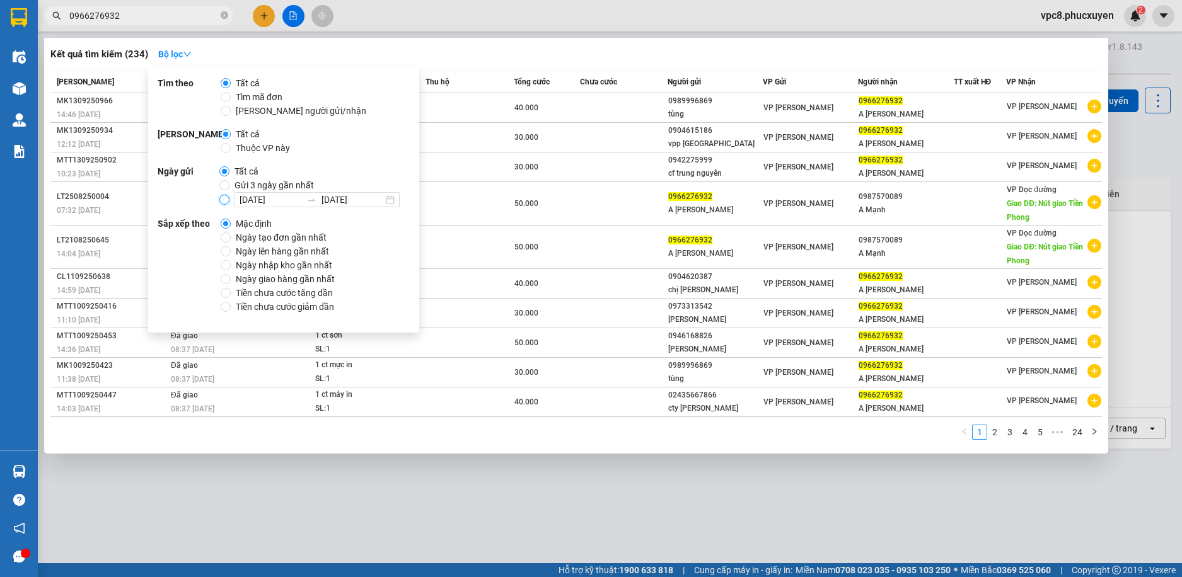
click at [223, 201] on input "[DATE] [DATE]" at bounding box center [224, 200] width 10 height 10
radio input "true"
radio input "false"
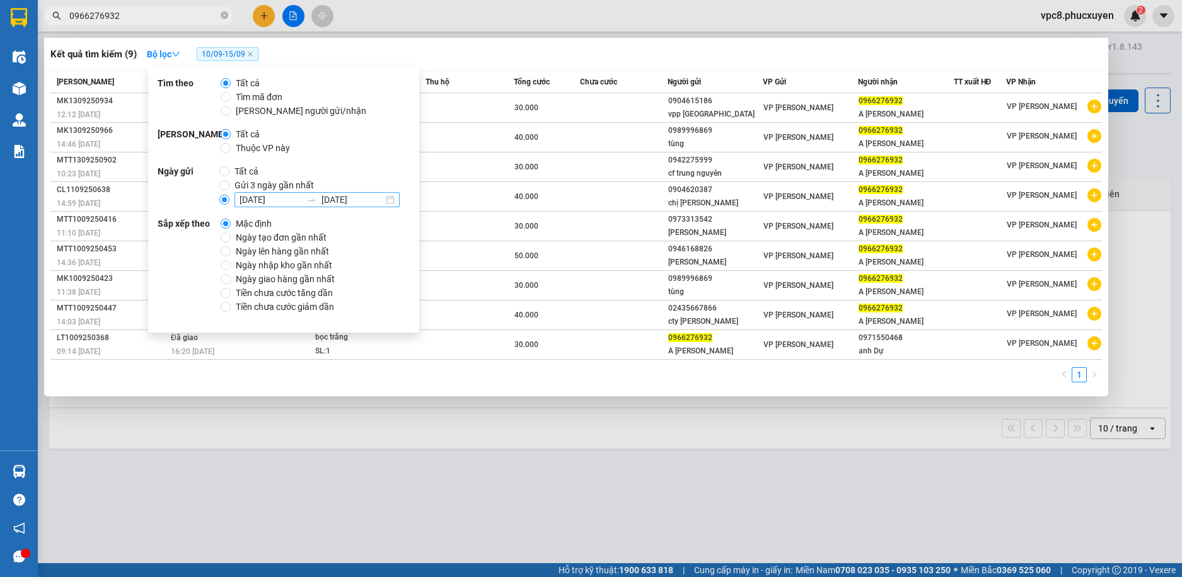
click at [250, 197] on input "[DATE]" at bounding box center [271, 200] width 62 height 14
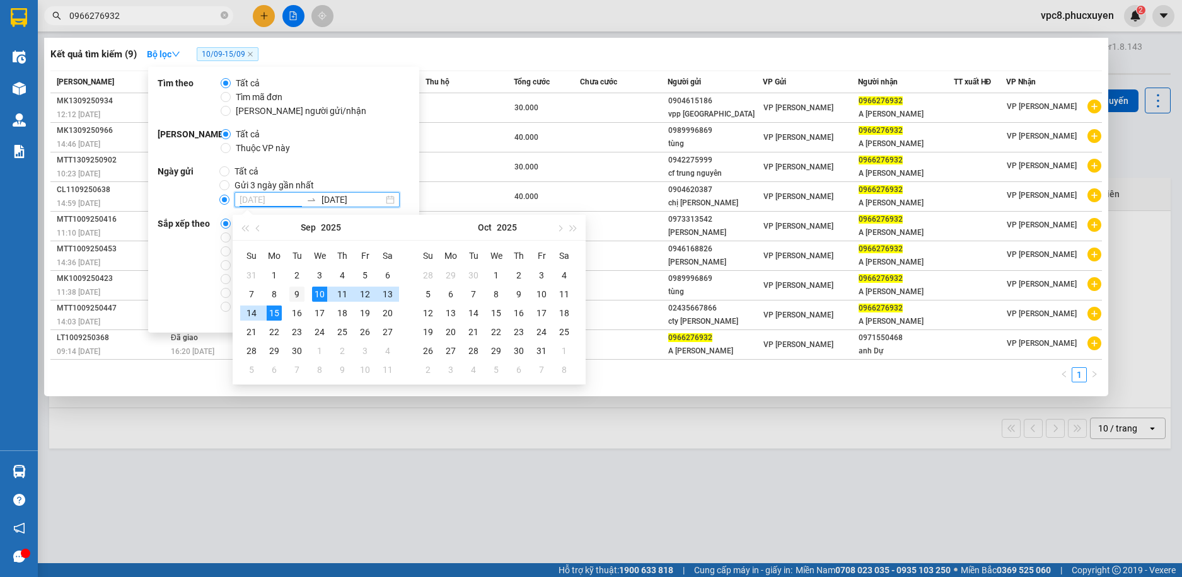
type input "[DATE]"
click at [296, 296] on div "9" at bounding box center [296, 294] width 15 height 15
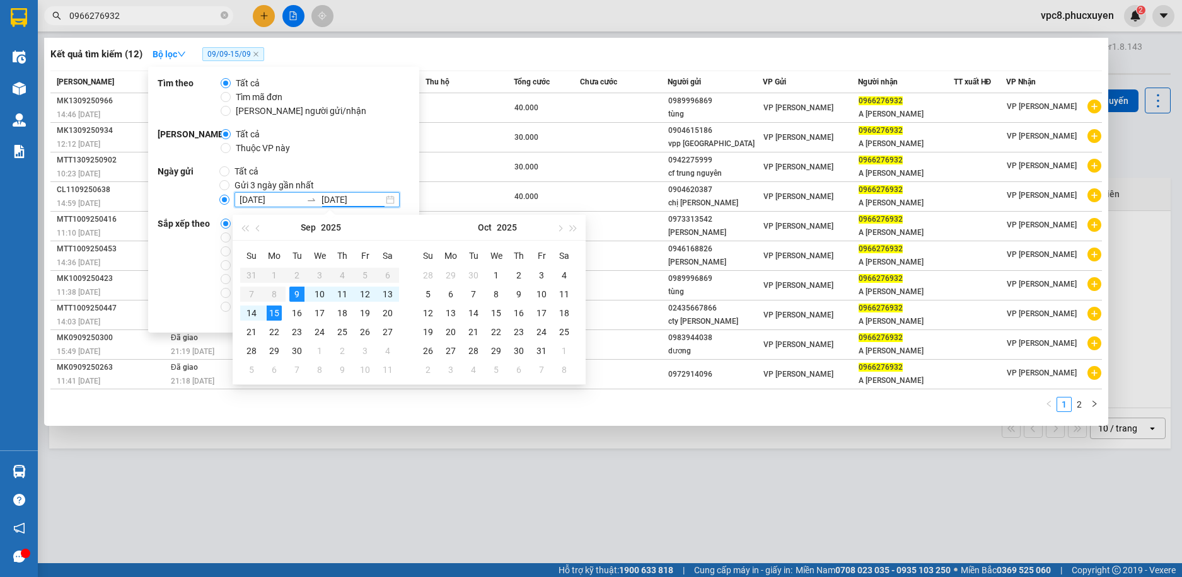
click at [327, 199] on input "[DATE]" at bounding box center [353, 200] width 62 height 14
type input "[DATE]"
click at [297, 289] on div "9" at bounding box center [296, 294] width 15 height 15
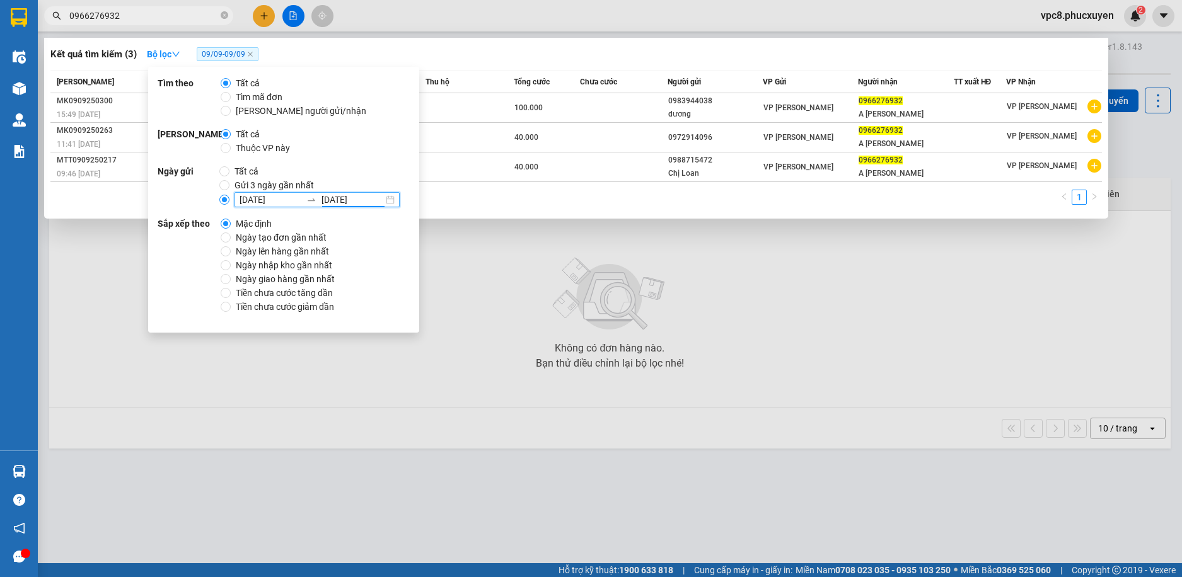
click at [546, 200] on div "1" at bounding box center [576, 201] width 1052 height 23
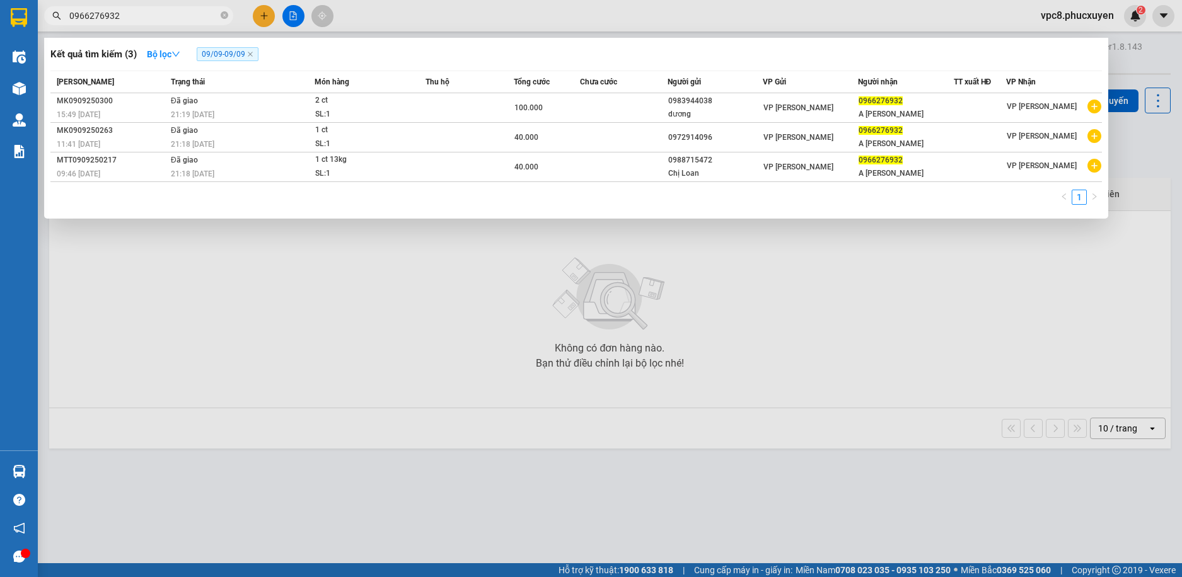
click at [142, 13] on input "0966276932" at bounding box center [143, 16] width 149 height 14
click at [212, 47] on span "09/09 - 09/09" at bounding box center [228, 54] width 62 height 14
click at [221, 51] on span "09/09 - 09/09" at bounding box center [228, 54] width 62 height 14
click at [252, 56] on icon "close" at bounding box center [250, 54] width 5 height 5
radio input "true"
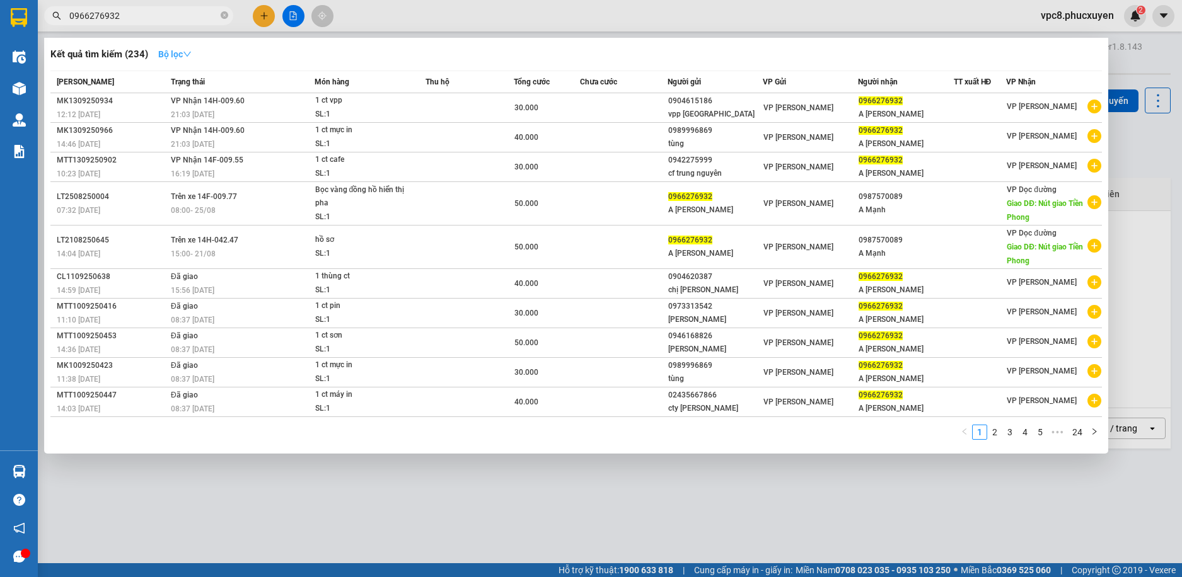
click at [180, 51] on strong "Bộ lọc" at bounding box center [174, 54] width 33 height 10
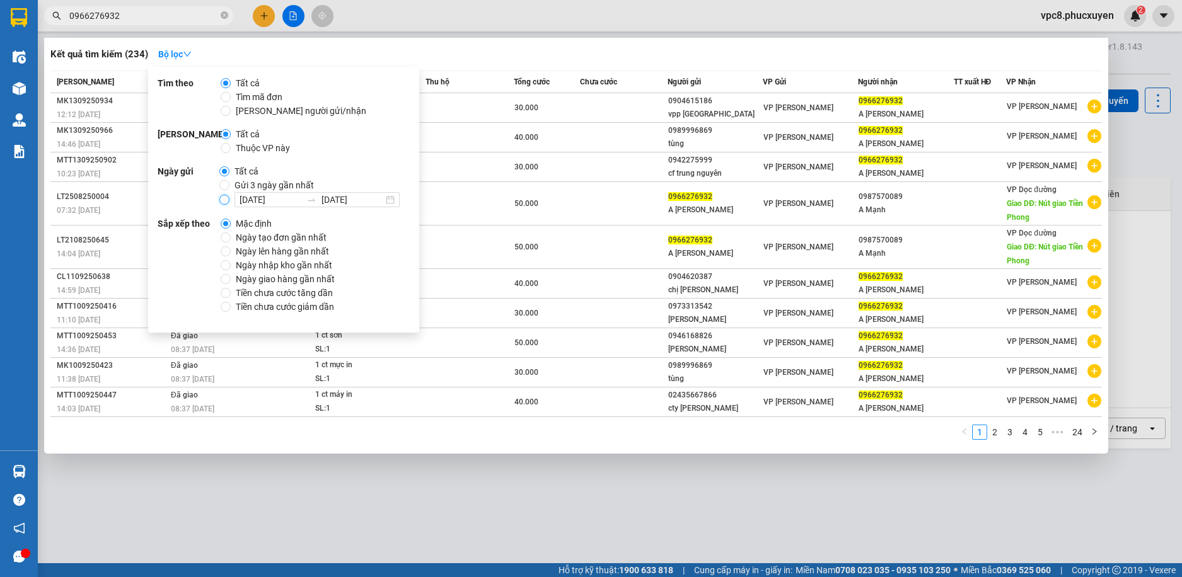
click at [224, 200] on input "[DATE] [DATE]" at bounding box center [224, 200] width 10 height 10
radio input "true"
radio input "false"
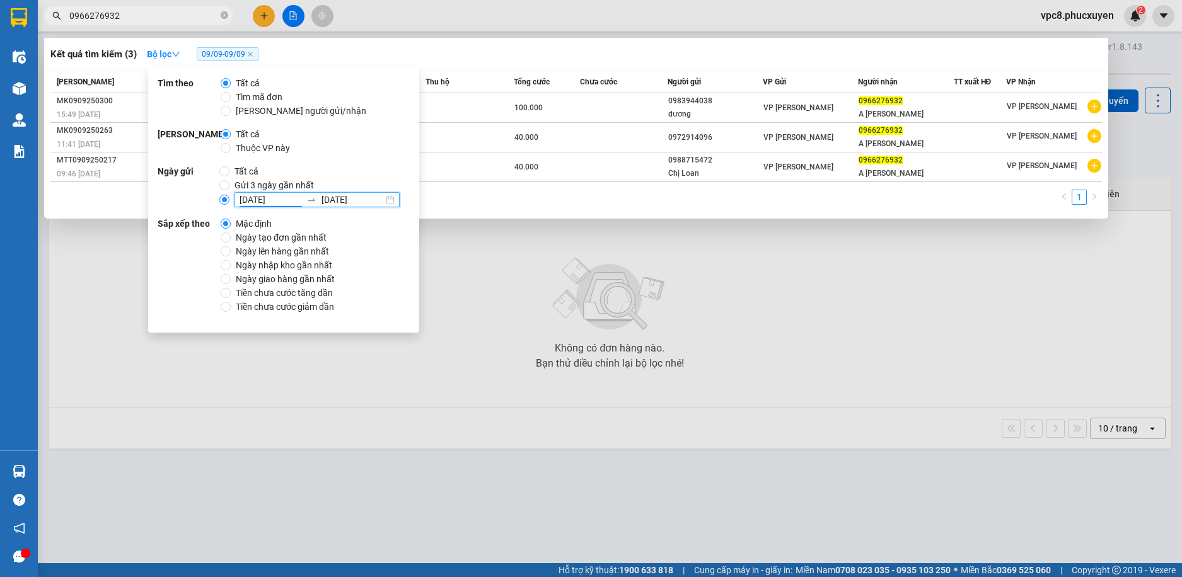
click at [252, 199] on input "[DATE]" at bounding box center [271, 200] width 62 height 14
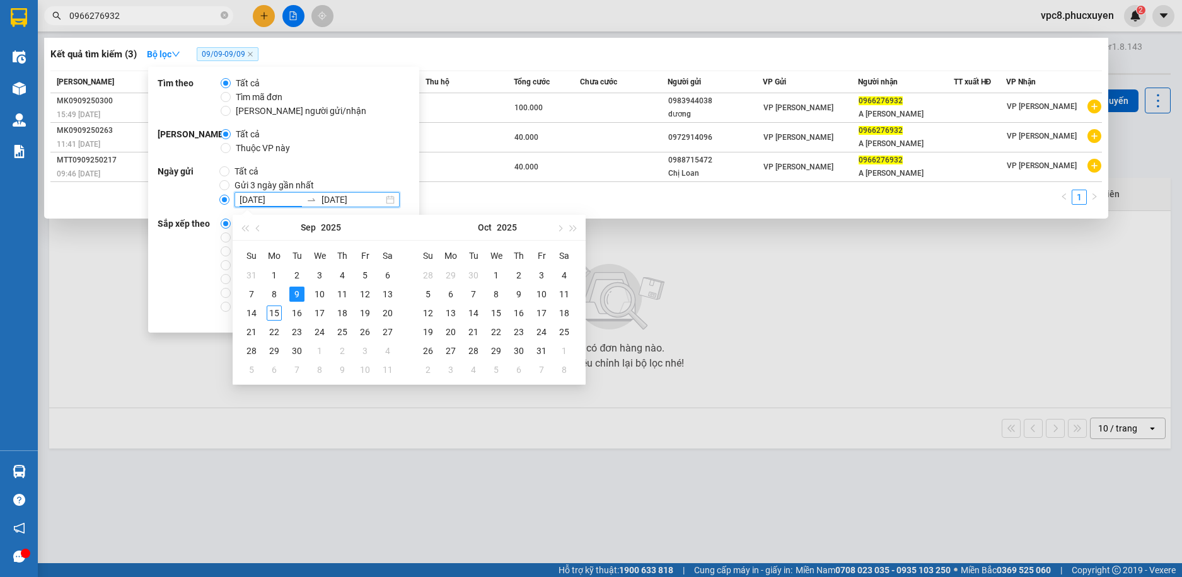
drag, startPoint x: 246, startPoint y: 200, endPoint x: 238, endPoint y: 201, distance: 8.2
click at [240, 201] on input "[DATE]" at bounding box center [271, 200] width 62 height 14
type input "[DATE]"
click at [318, 292] on div "10" at bounding box center [319, 294] width 15 height 15
type input "[DATE]"
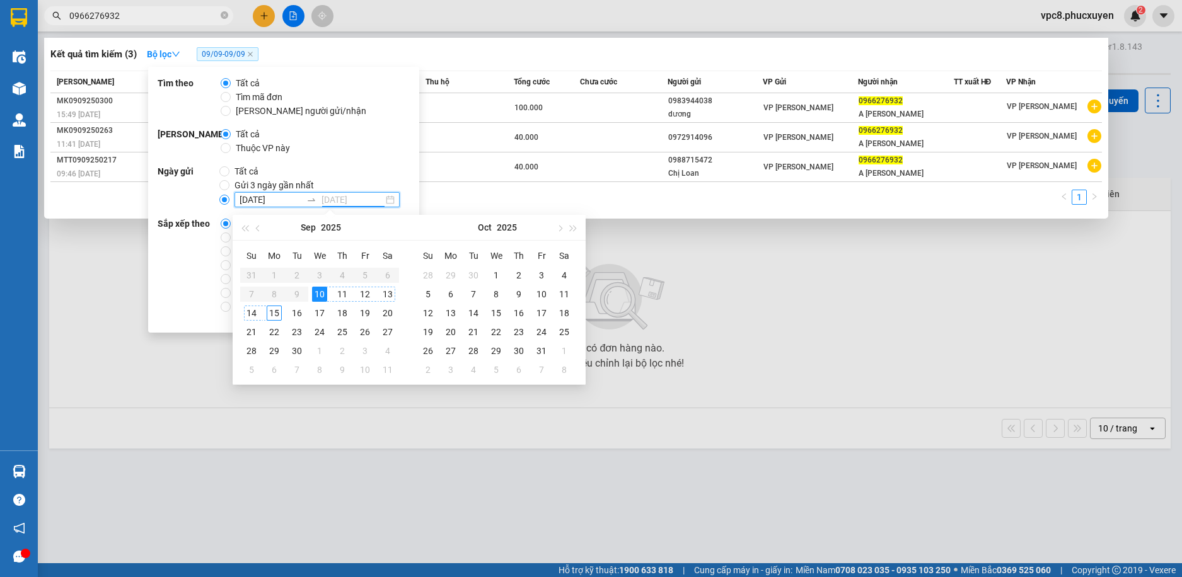
click at [271, 316] on div "15" at bounding box center [274, 313] width 15 height 15
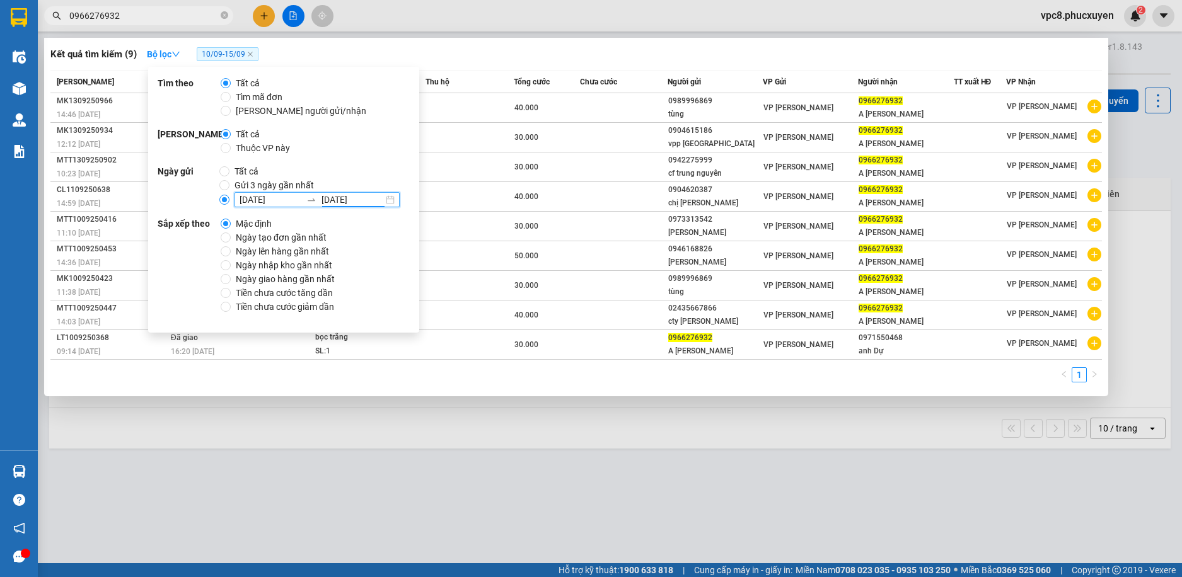
click at [501, 18] on div at bounding box center [591, 288] width 1182 height 577
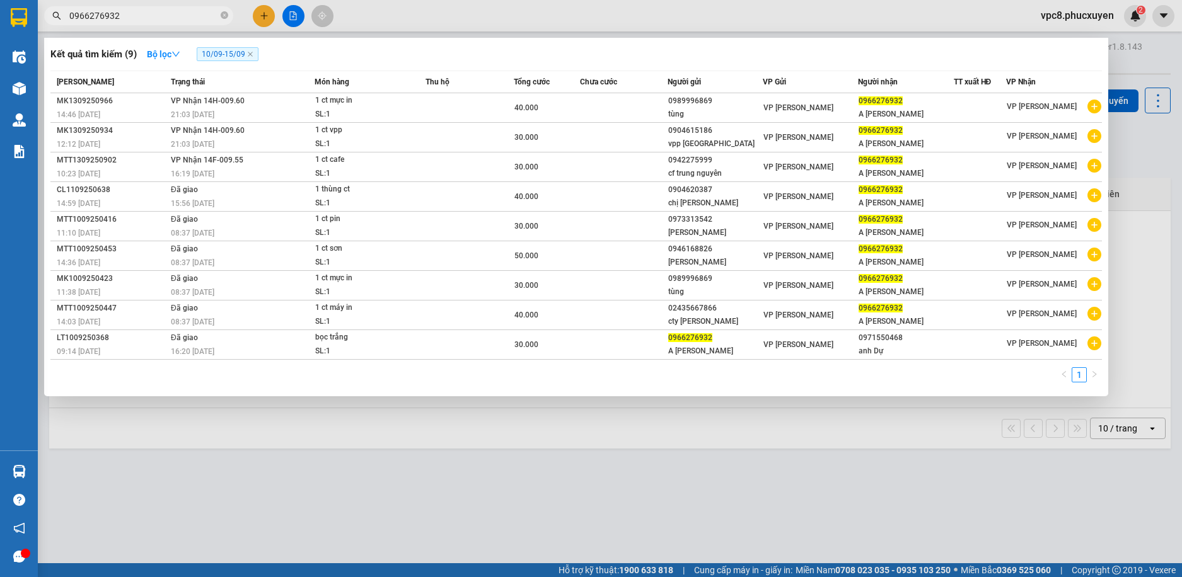
click at [164, 23] on span "0966276932" at bounding box center [138, 15] width 189 height 19
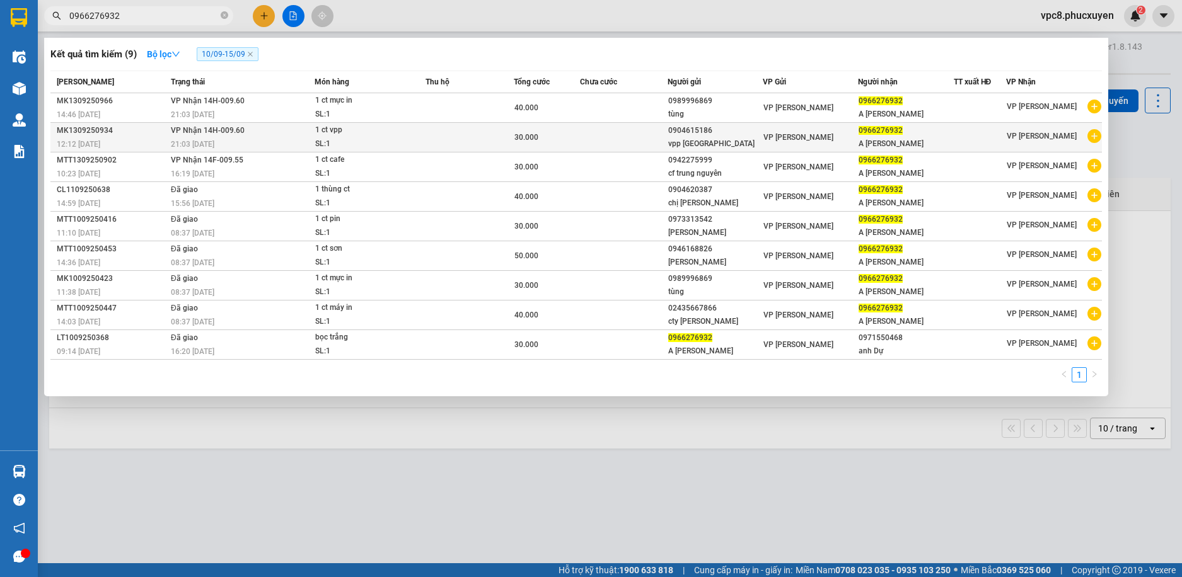
click at [583, 132] on td at bounding box center [624, 138] width 88 height 30
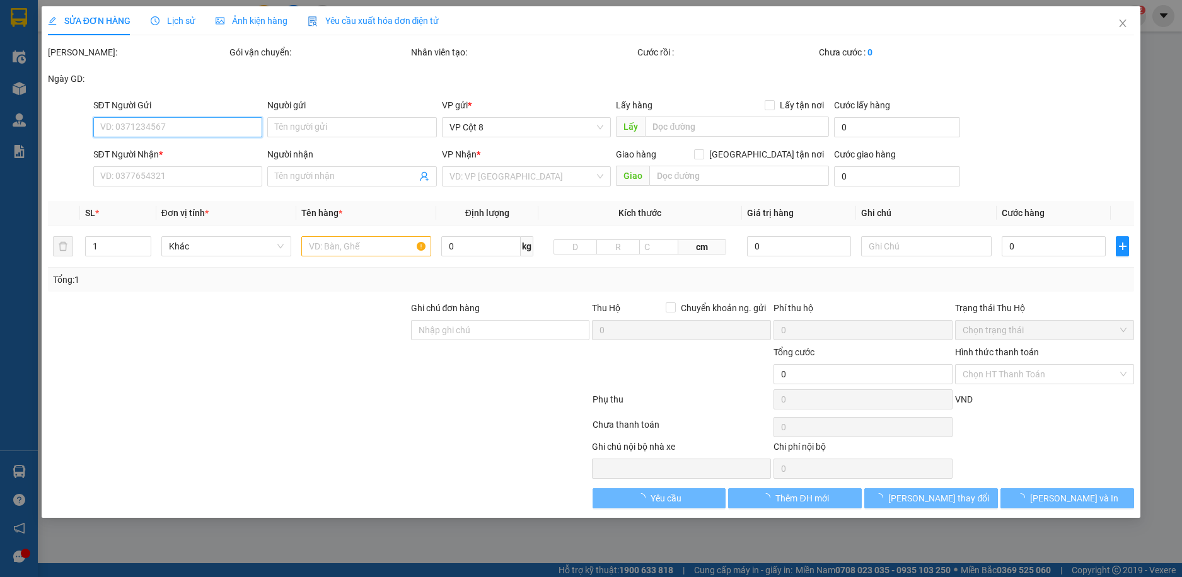
type input "0904615186"
type input "vpp [GEOGRAPHIC_DATA]"
type input "0966276932"
type input "A [PERSON_NAME]"
type input "30.000"
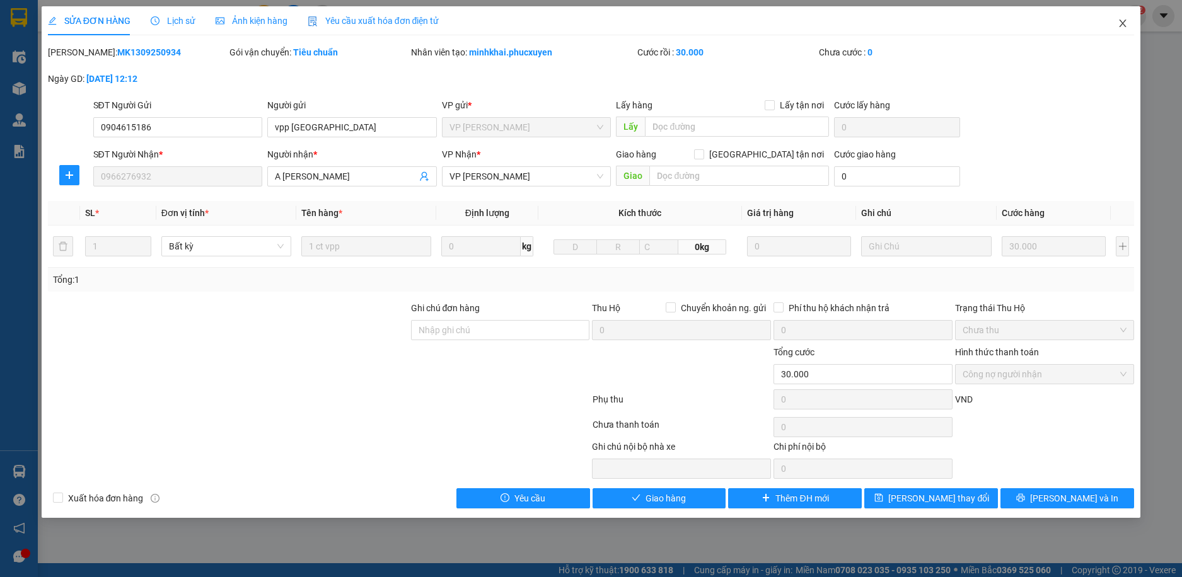
click at [1123, 27] on icon "close" at bounding box center [1123, 23] width 10 height 10
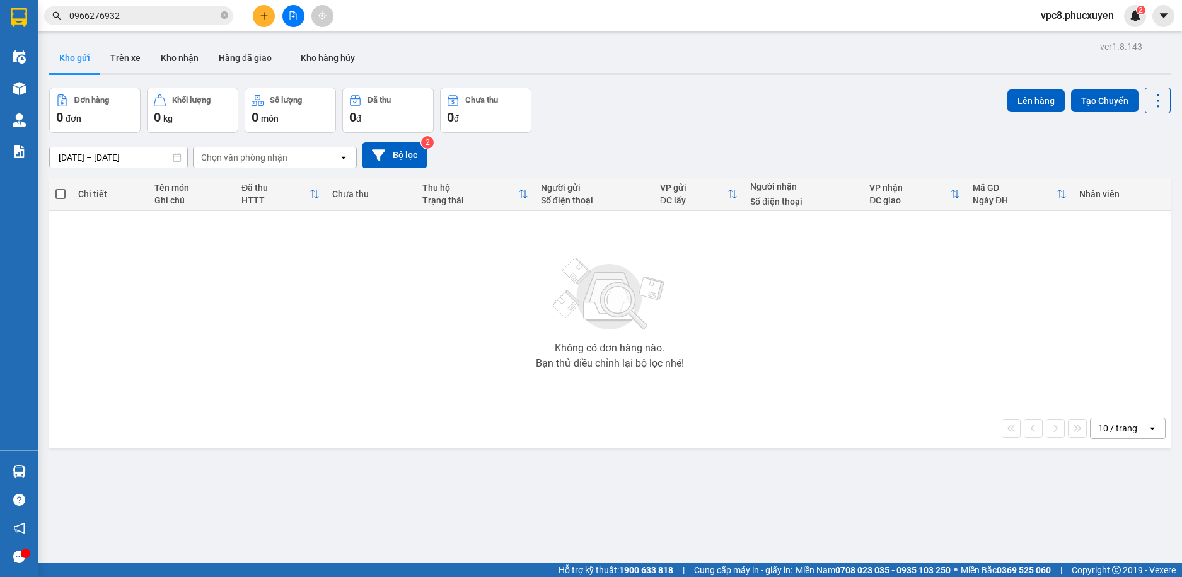
click at [176, 16] on input "0966276932" at bounding box center [143, 16] width 149 height 14
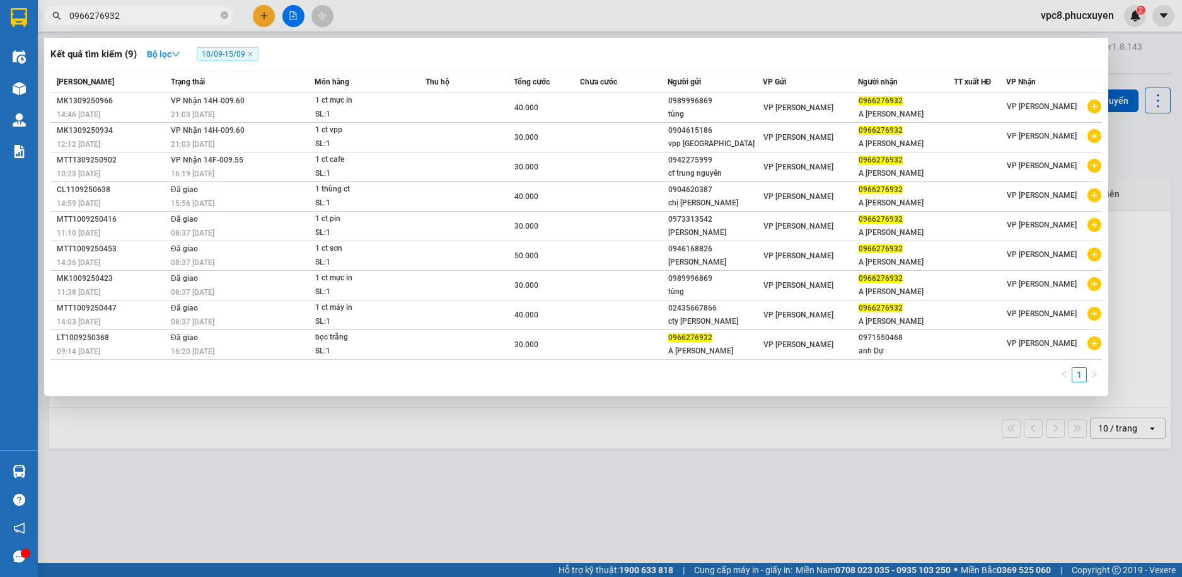
click at [304, 448] on div at bounding box center [591, 288] width 1182 height 577
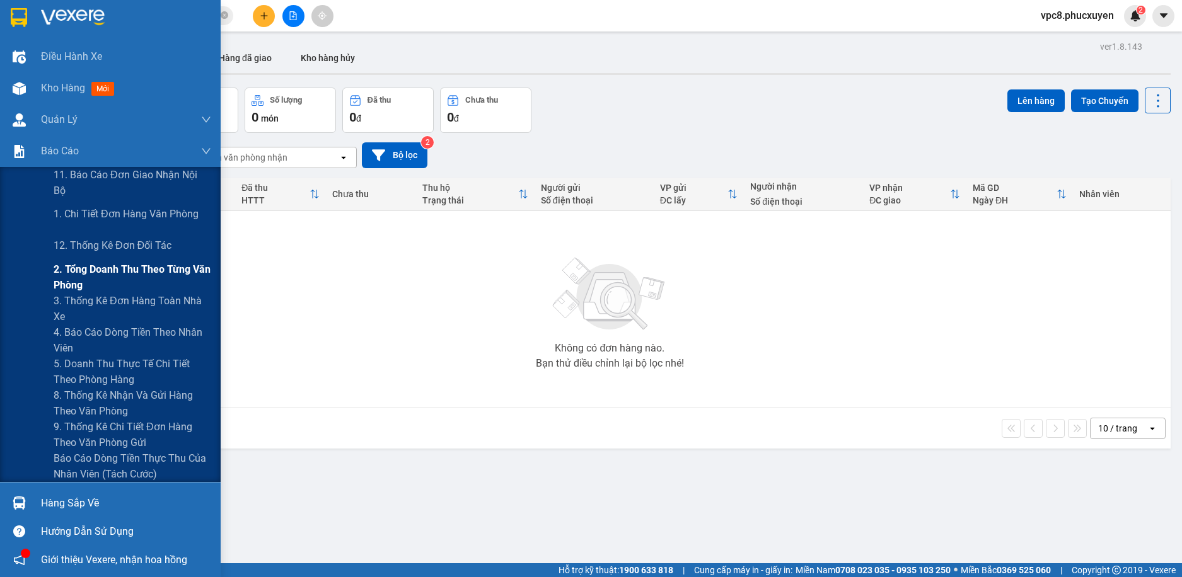
click at [119, 273] on span "2. Tổng doanh thu theo từng văn phòng" at bounding box center [133, 278] width 158 height 32
